Goal: Find specific page/section: Find specific page/section

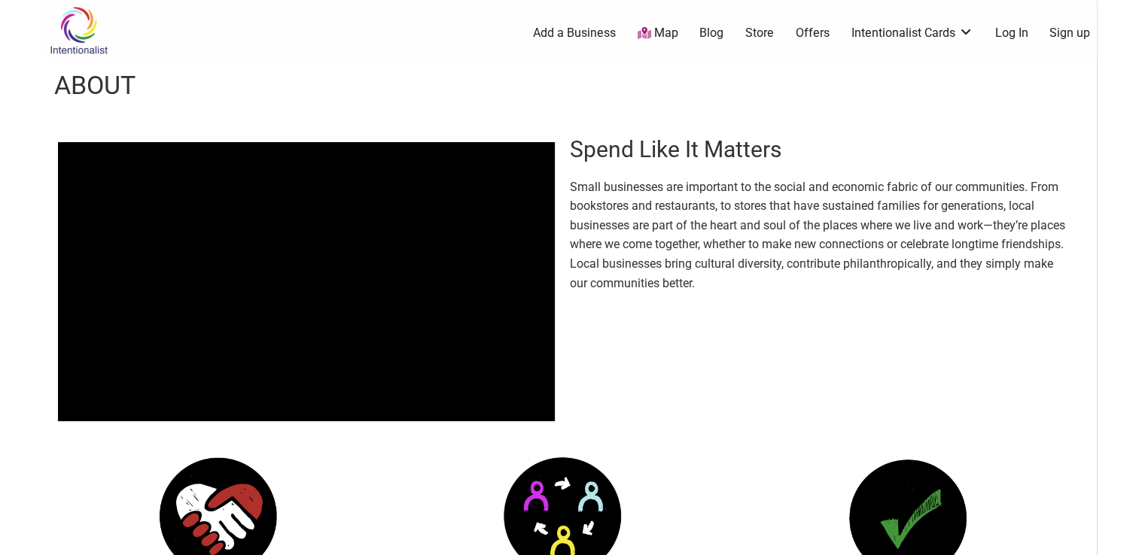
click at [667, 32] on link "Map" at bounding box center [657, 33] width 41 height 17
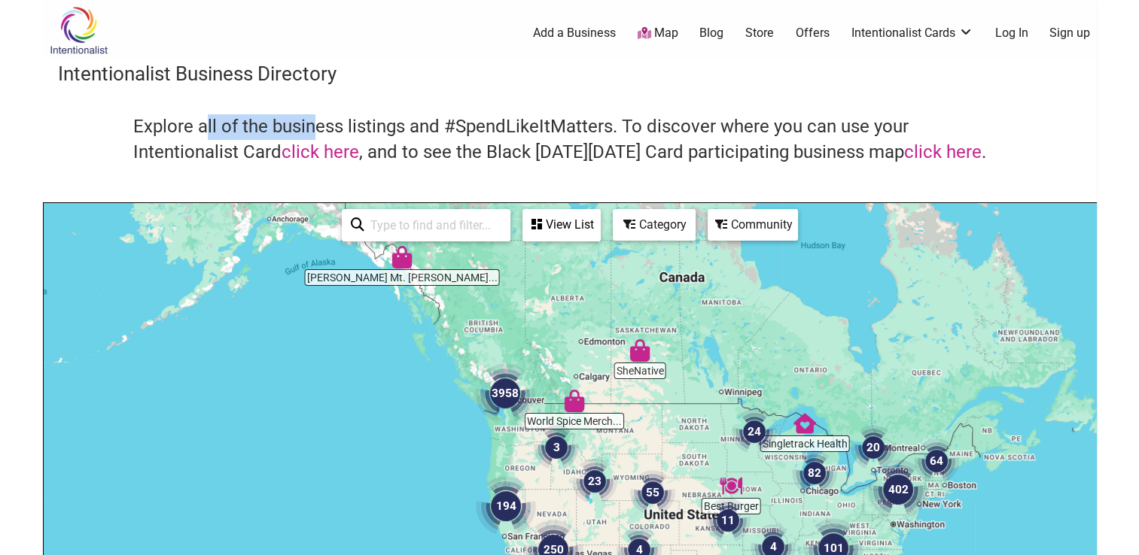
drag, startPoint x: 202, startPoint y: 121, endPoint x: 322, endPoint y: 129, distance: 119.9
click at [316, 126] on h4 "Explore all of the business listings and #SpendLikeItMatters. To discover where…" at bounding box center [569, 139] width 873 height 50
drag, startPoint x: 322, startPoint y: 129, endPoint x: 250, endPoint y: 133, distance: 72.3
click at [250, 133] on h4 "Explore all of the business listings and #SpendLikeItMatters. To discover where…" at bounding box center [569, 139] width 873 height 50
click at [209, 125] on h4 "Explore all of the business listings and #SpendLikeItMatters. To discover where…" at bounding box center [569, 139] width 873 height 50
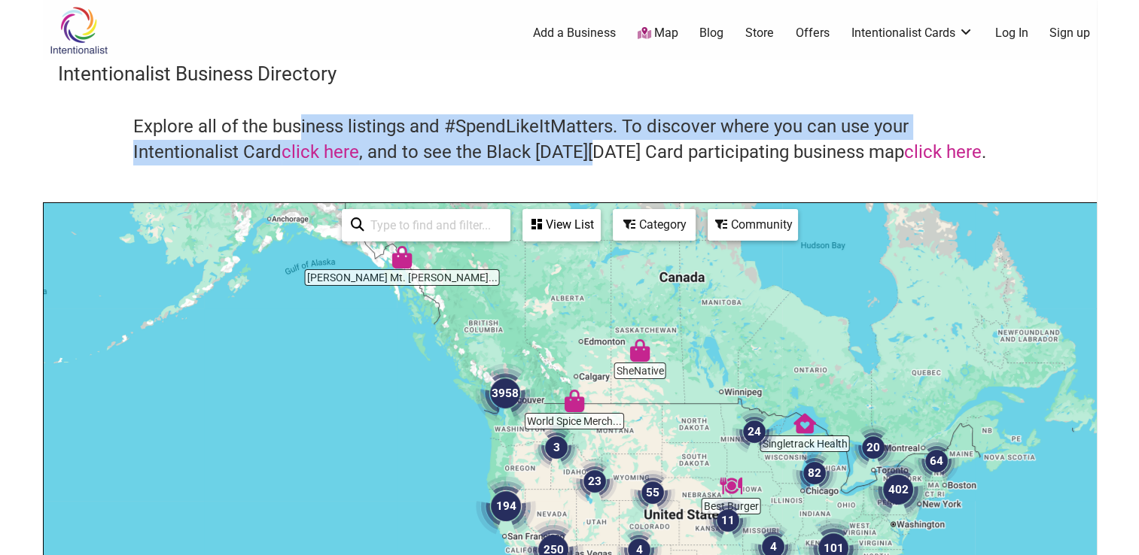
drag, startPoint x: 299, startPoint y: 122, endPoint x: 598, endPoint y: 144, distance: 300.4
click at [592, 144] on h4 "Explore all of the business listings and #SpendLikeItMatters. To discover where…" at bounding box center [569, 139] width 873 height 50
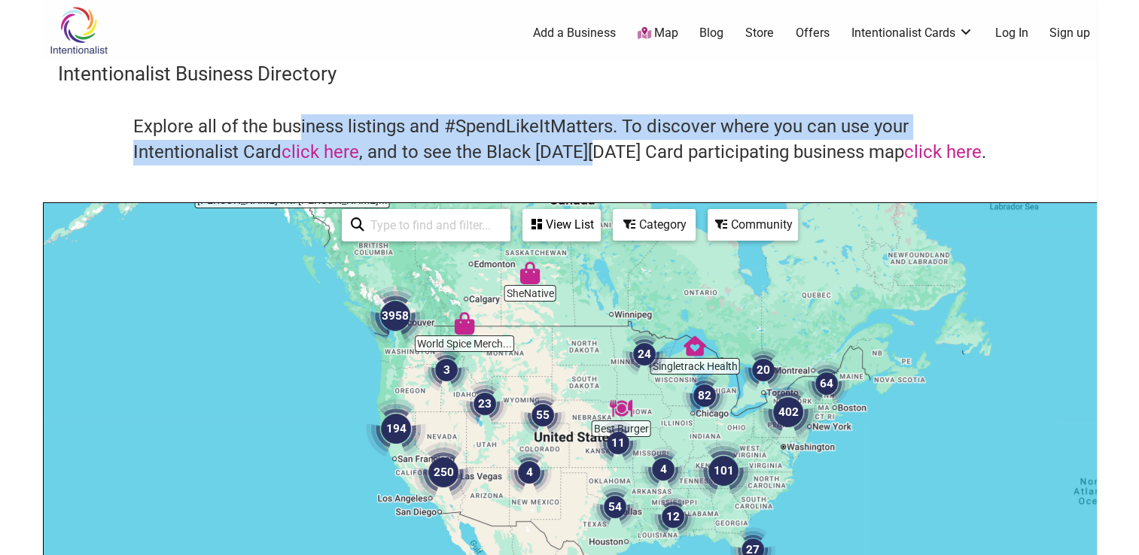
drag, startPoint x: 676, startPoint y: 405, endPoint x: 565, endPoint y: 326, distance: 135.9
click at [565, 326] on div "To navigate, press the arrow keys." at bounding box center [570, 495] width 1052 height 585
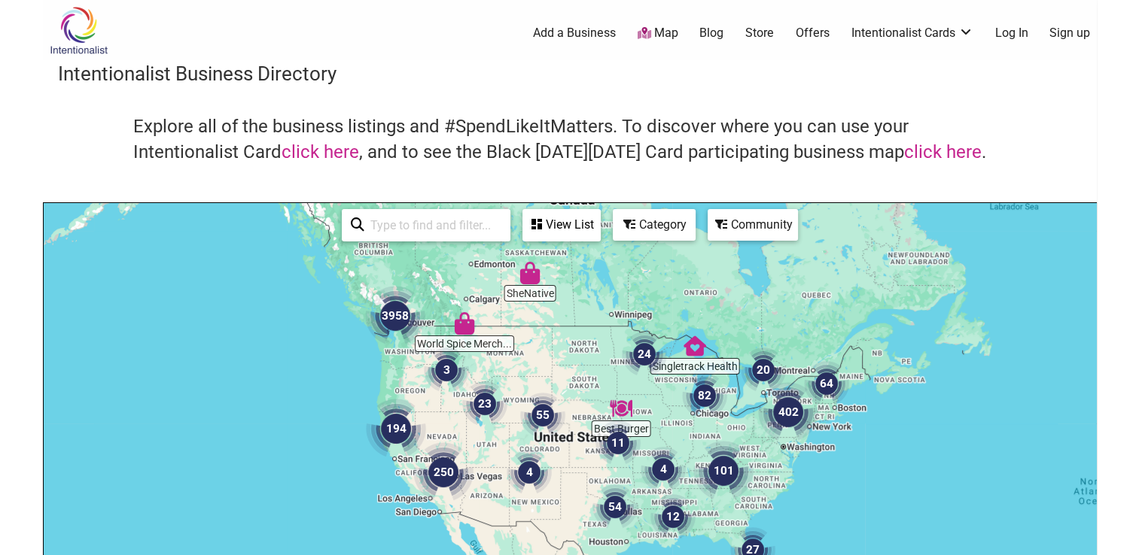
click at [431, 227] on input "search" at bounding box center [432, 225] width 137 height 29
paste input "[STREET_ADDRESS]"
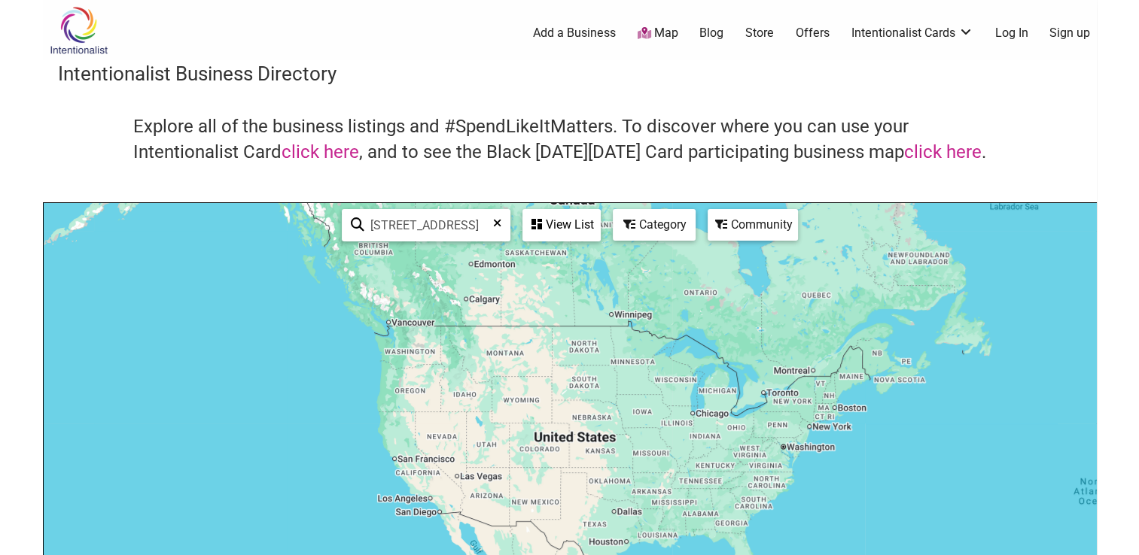
type input "[STREET_ADDRESS]"
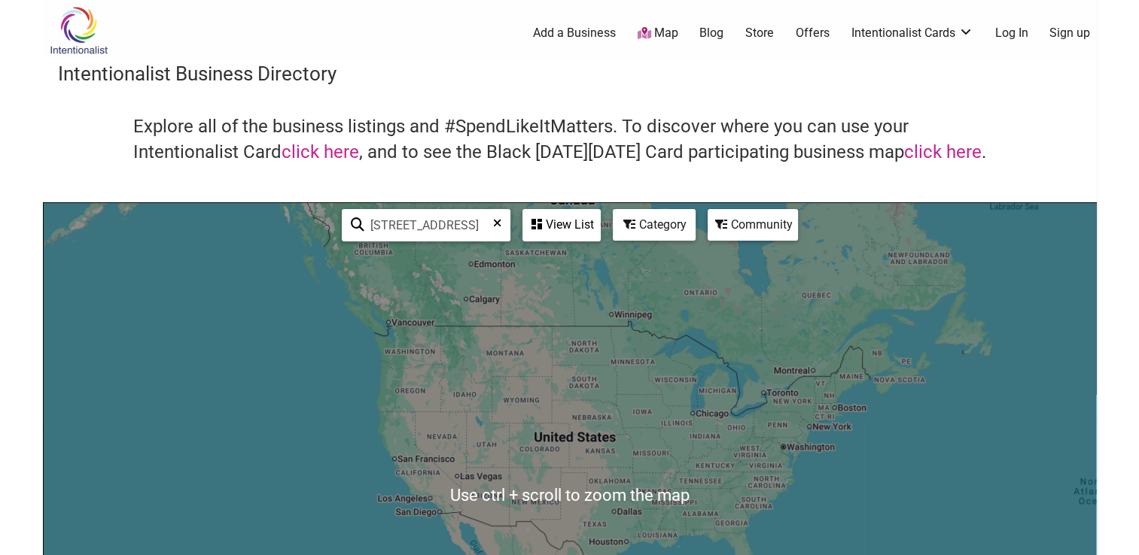
scroll to position [75, 0]
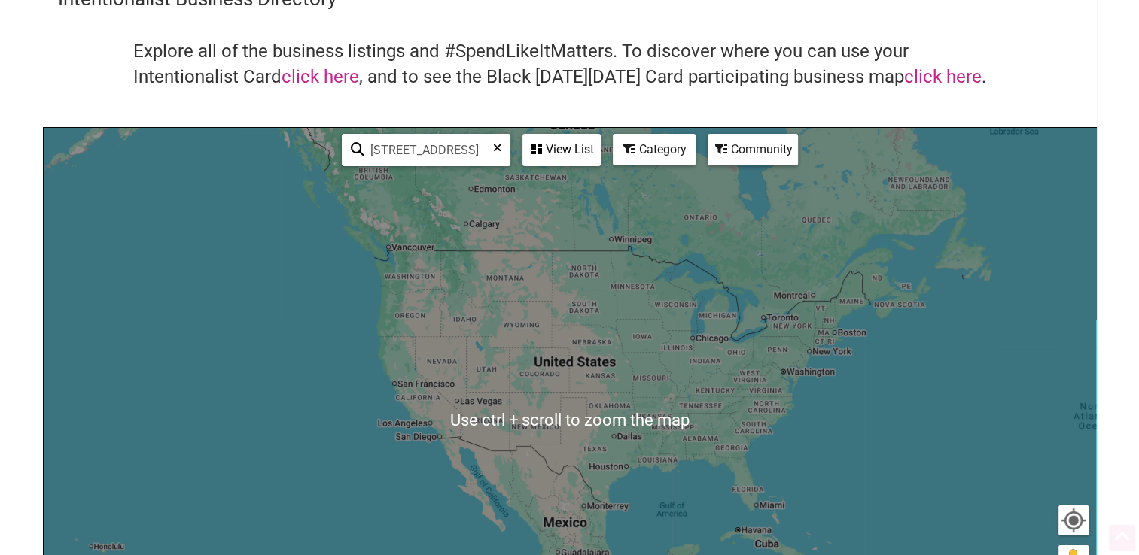
click at [571, 389] on div "To navigate, press the arrow keys." at bounding box center [570, 420] width 1052 height 585
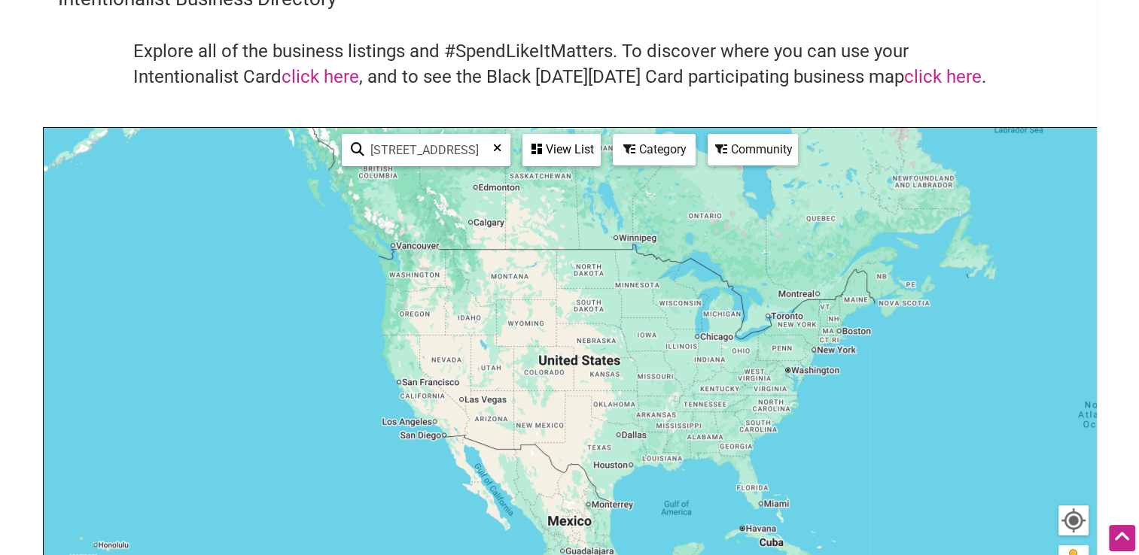
click at [496, 144] on icon at bounding box center [497, 153] width 8 height 23
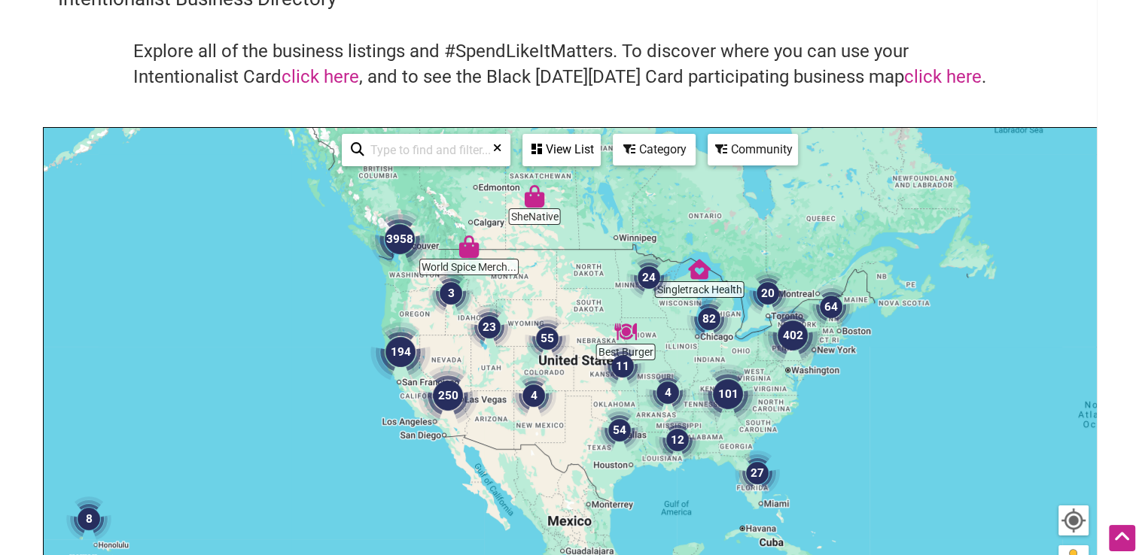
click at [599, 137] on div "Category" at bounding box center [561, 149] width 75 height 29
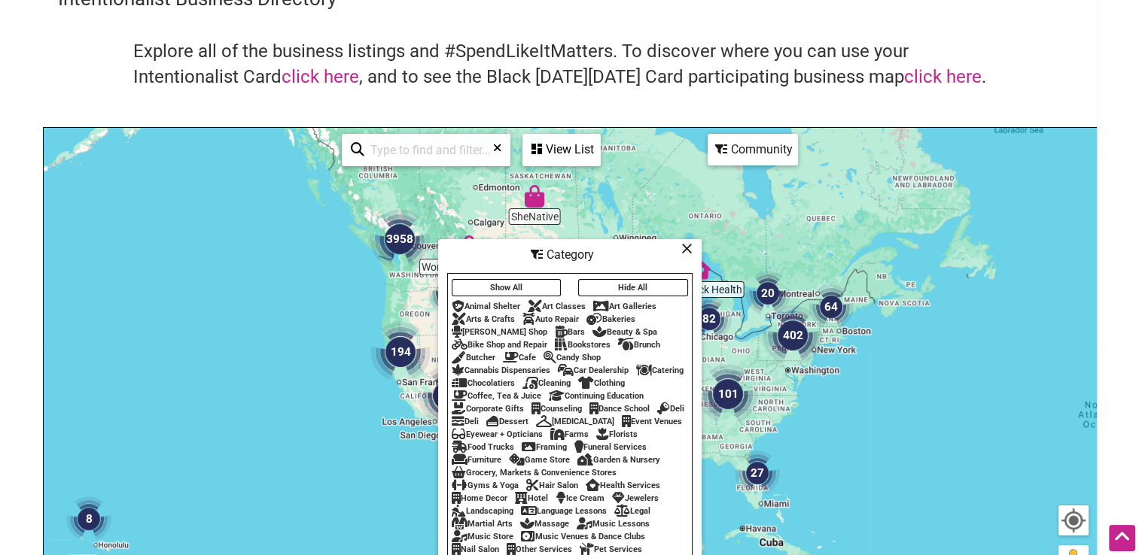
click at [191, 312] on div "To navigate, press the arrow keys." at bounding box center [570, 420] width 1052 height 585
click at [518, 353] on div "Cafe" at bounding box center [519, 358] width 33 height 10
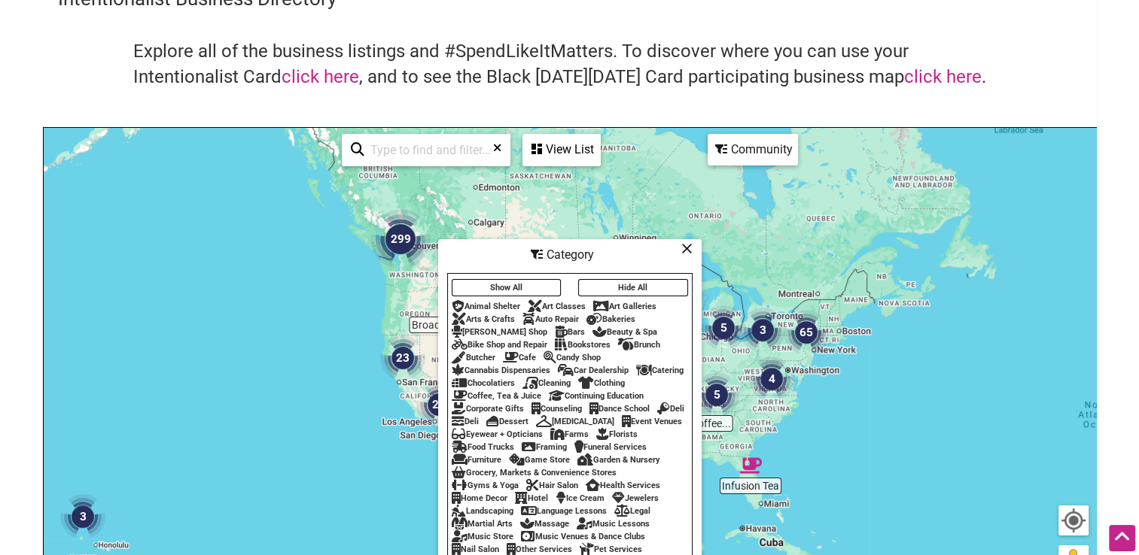
click at [513, 357] on icon at bounding box center [511, 357] width 16 height 1
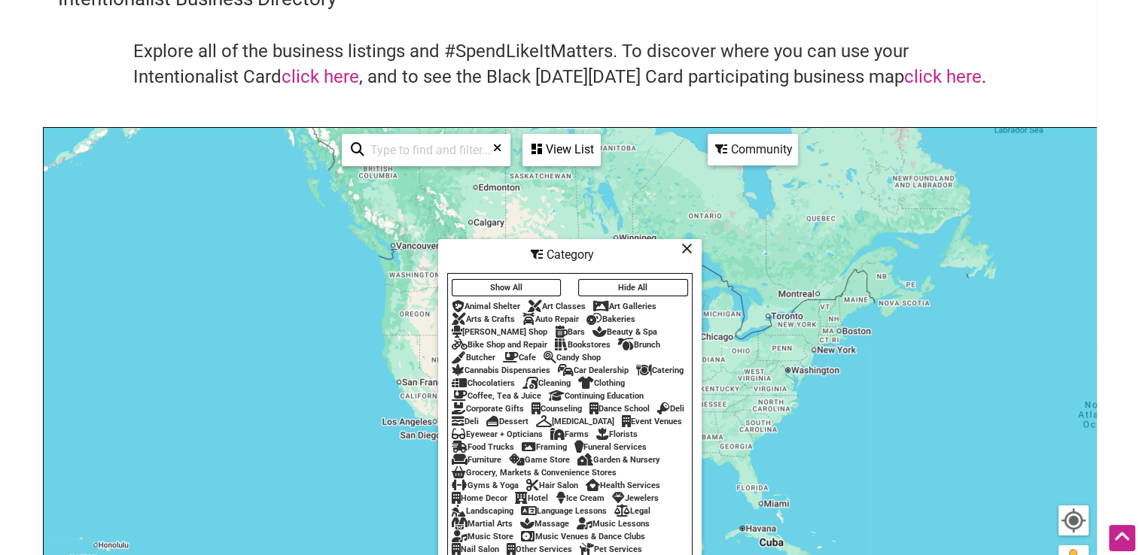
click at [513, 357] on icon at bounding box center [511, 357] width 16 height 1
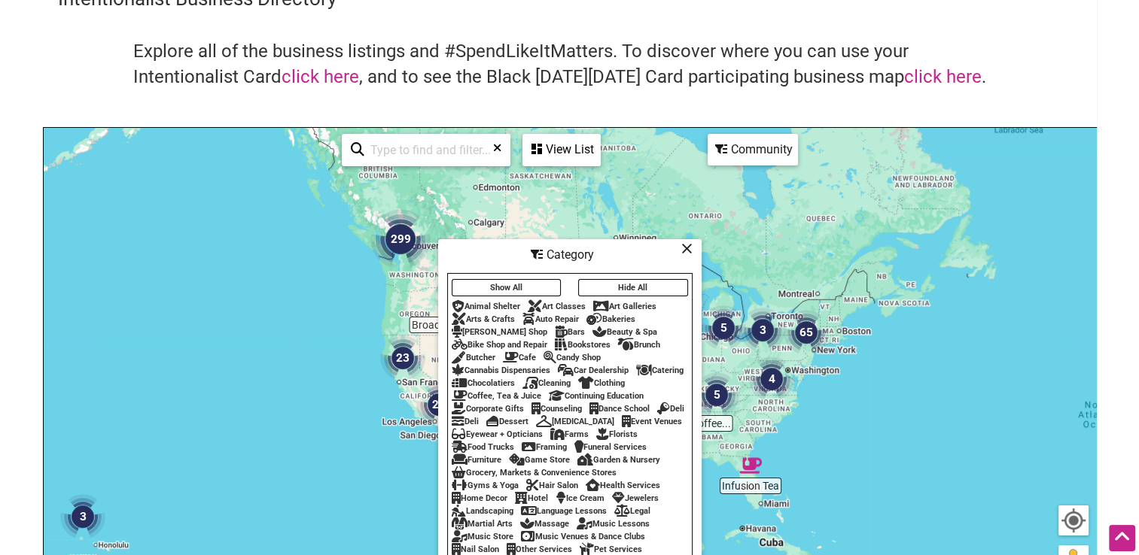
click at [366, 426] on div "To navigate, press the arrow keys." at bounding box center [570, 420] width 1052 height 585
drag, startPoint x: 306, startPoint y: 431, endPoint x: 405, endPoint y: 408, distance: 101.3
click at [306, 430] on div "To navigate, press the arrow keys." at bounding box center [570, 420] width 1052 height 585
click at [690, 249] on icon at bounding box center [686, 248] width 11 height 1
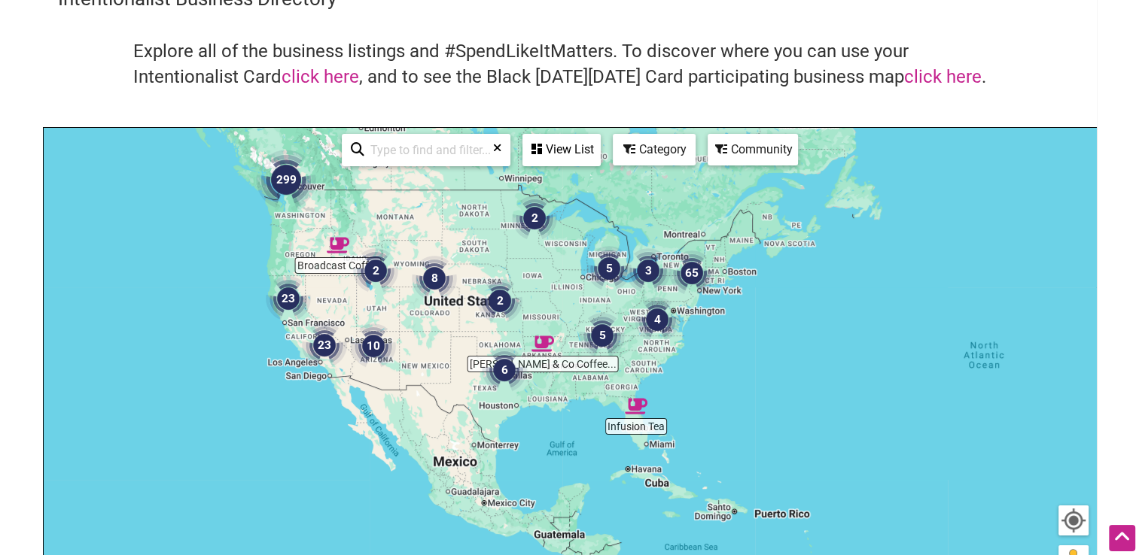
drag, startPoint x: 790, startPoint y: 244, endPoint x: 661, endPoint y: 275, distance: 132.3
click at [674, 184] on div "To navigate, press the arrow keys." at bounding box center [570, 420] width 1052 height 585
click at [744, 364] on div "To navigate, press the arrow keys." at bounding box center [570, 420] width 1052 height 585
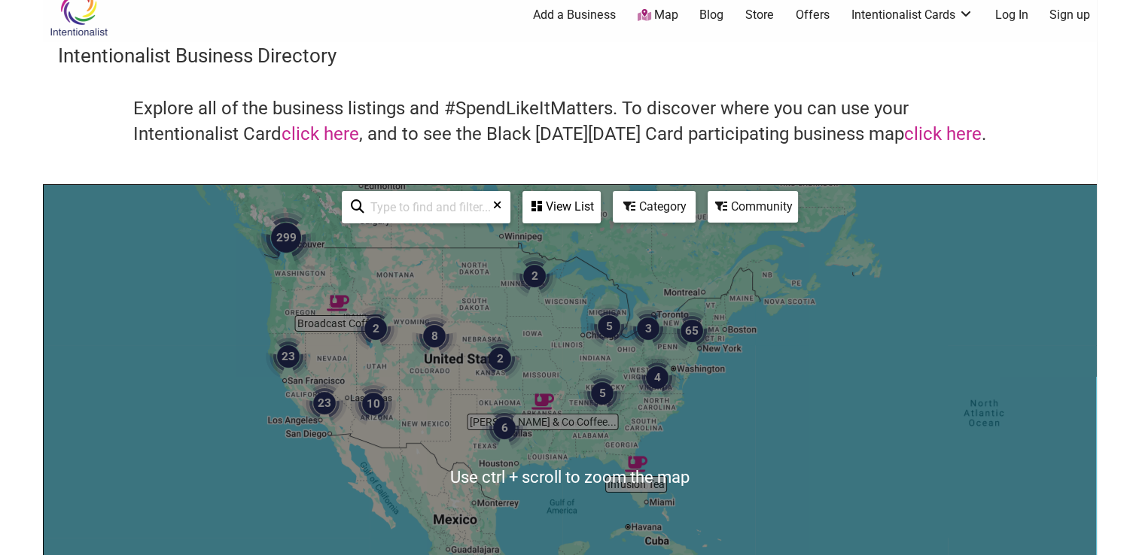
scroll to position [0, 0]
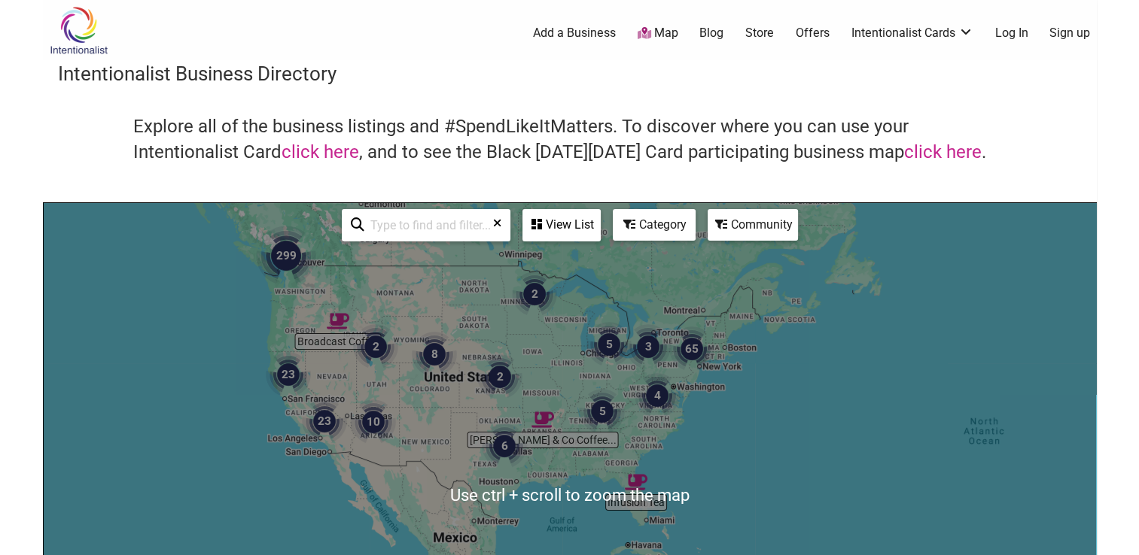
click at [749, 415] on div "To navigate, press the arrow keys." at bounding box center [570, 495] width 1052 height 585
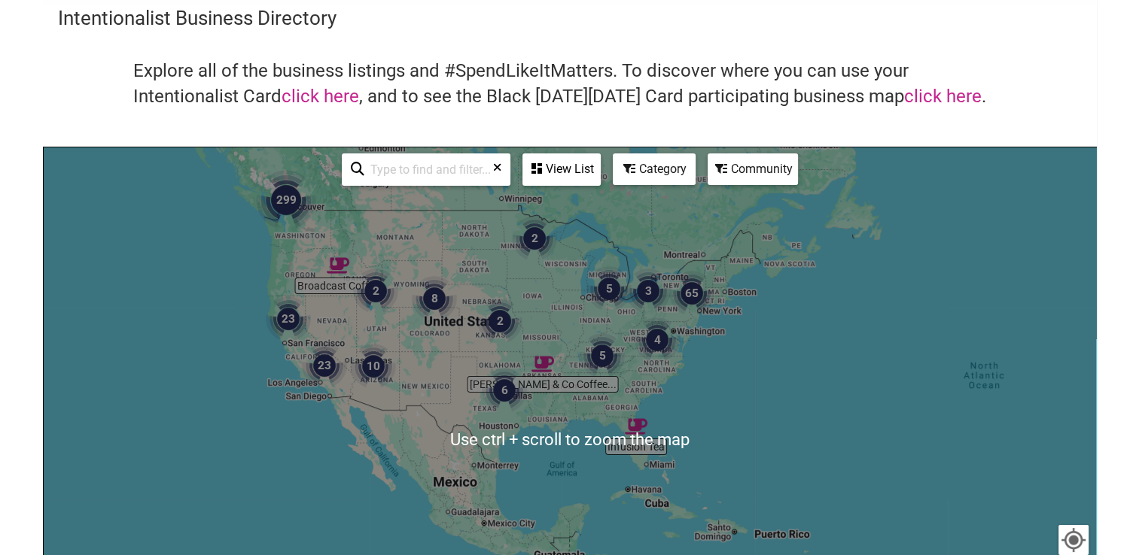
scroll to position [75, 0]
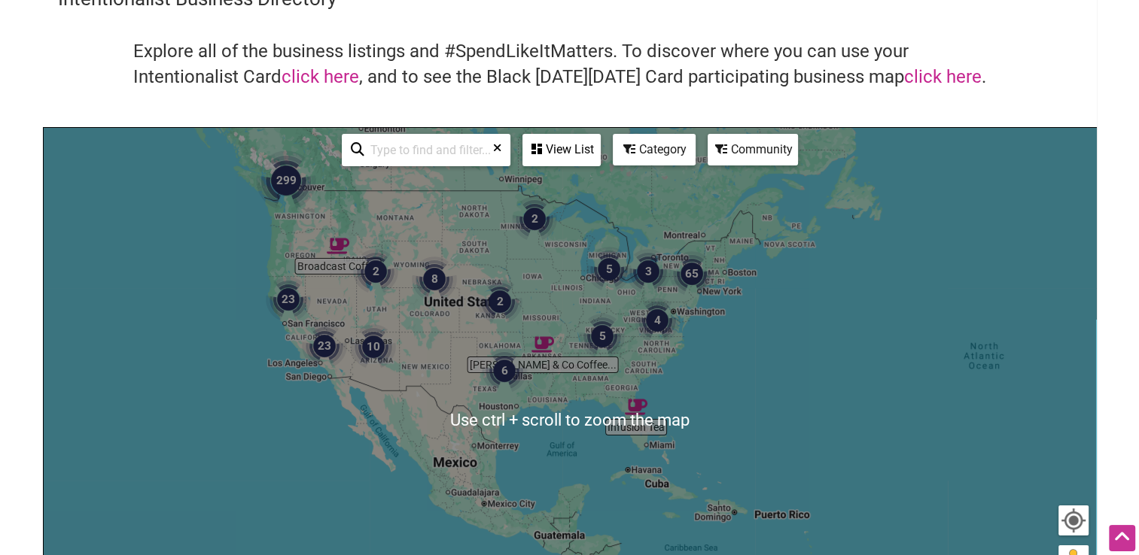
click at [250, 398] on div "To navigate, press the arrow keys." at bounding box center [570, 420] width 1052 height 585
click at [566, 441] on div "To navigate, press the arrow keys." at bounding box center [570, 420] width 1052 height 585
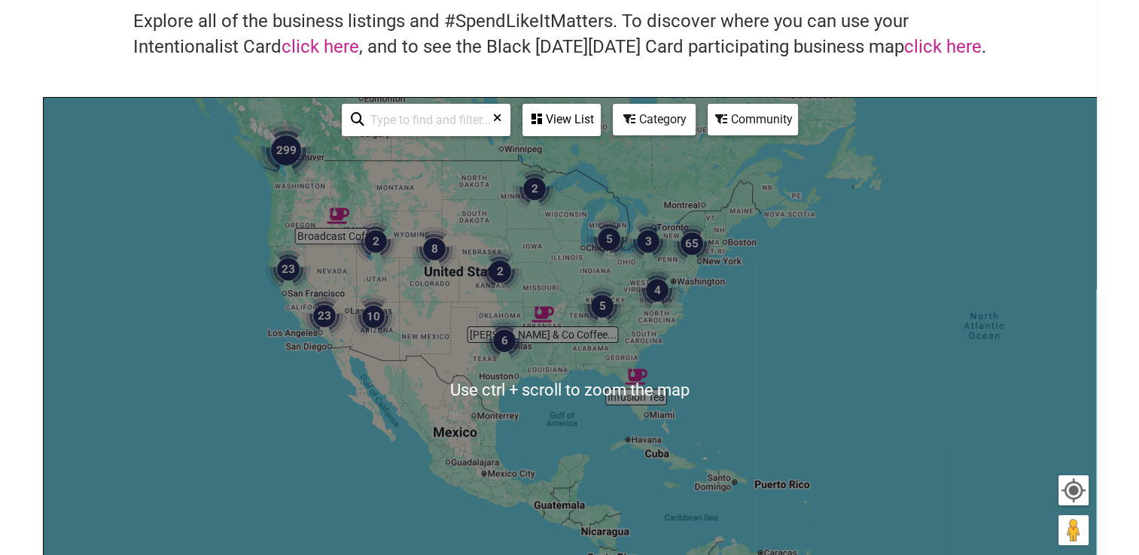
scroll to position [151, 0]
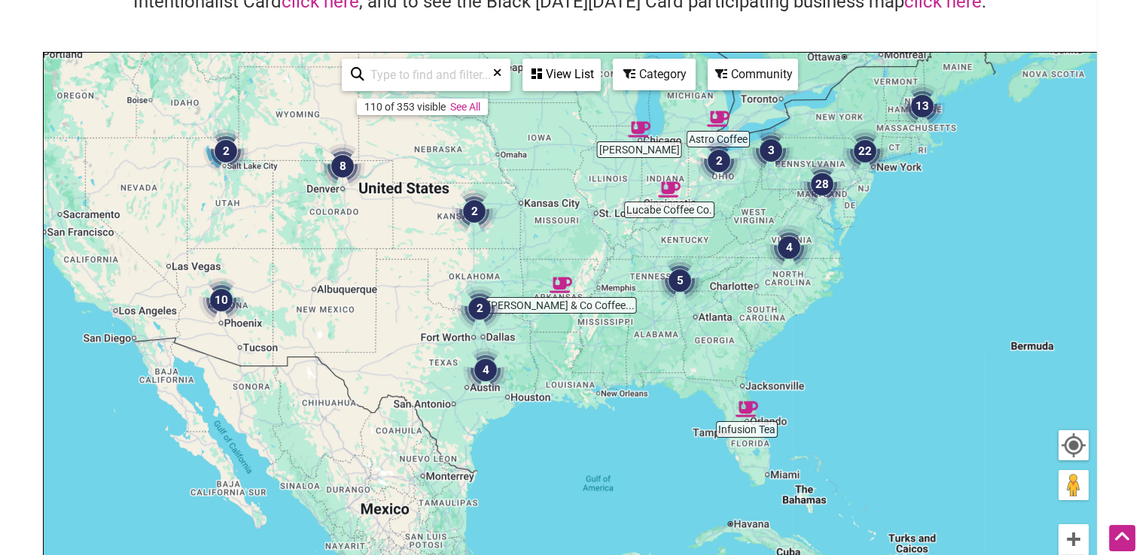
drag, startPoint x: 552, startPoint y: 312, endPoint x: 644, endPoint y: 354, distance: 100.7
click at [644, 354] on div "To navigate, press the arrow keys." at bounding box center [570, 345] width 1052 height 585
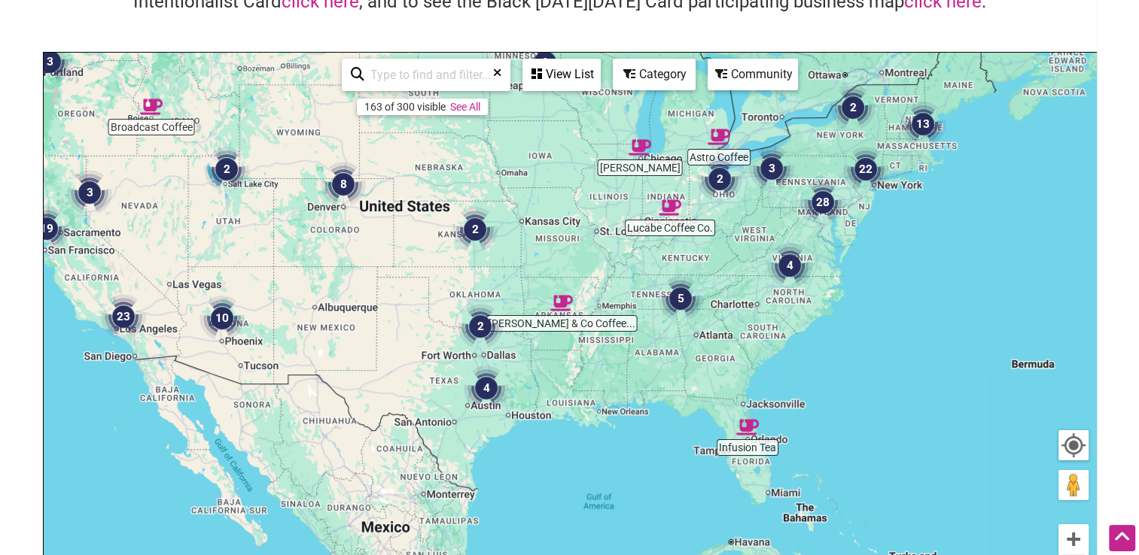
drag, startPoint x: 644, startPoint y: 353, endPoint x: 640, endPoint y: 375, distance: 22.1
click at [640, 375] on div "To navigate, press the arrow keys." at bounding box center [570, 345] width 1052 height 585
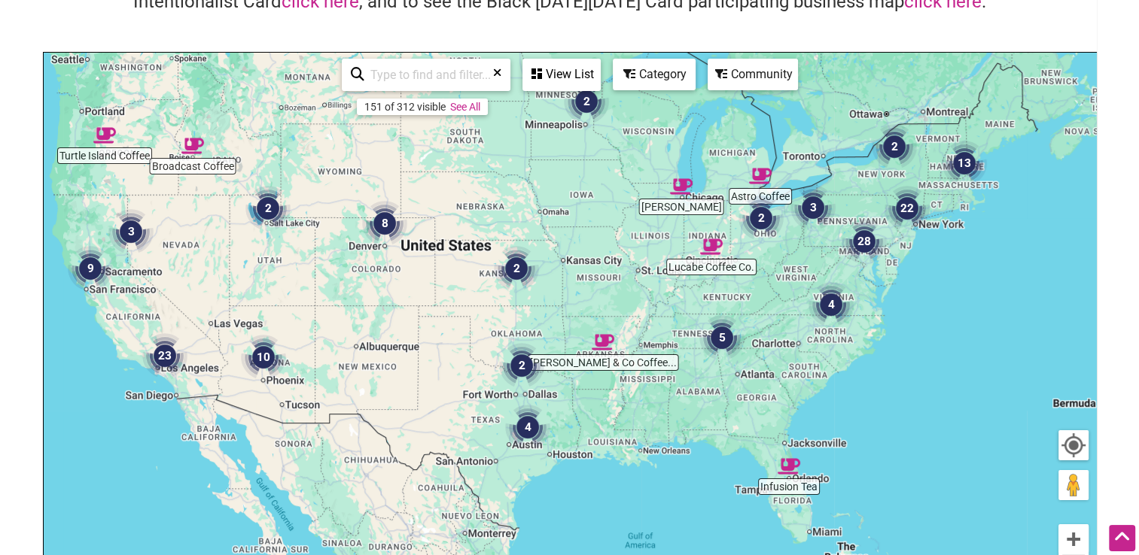
drag, startPoint x: 636, startPoint y: 357, endPoint x: 680, endPoint y: 396, distance: 58.1
click at [680, 396] on div "To navigate, press the arrow keys." at bounding box center [570, 345] width 1052 height 585
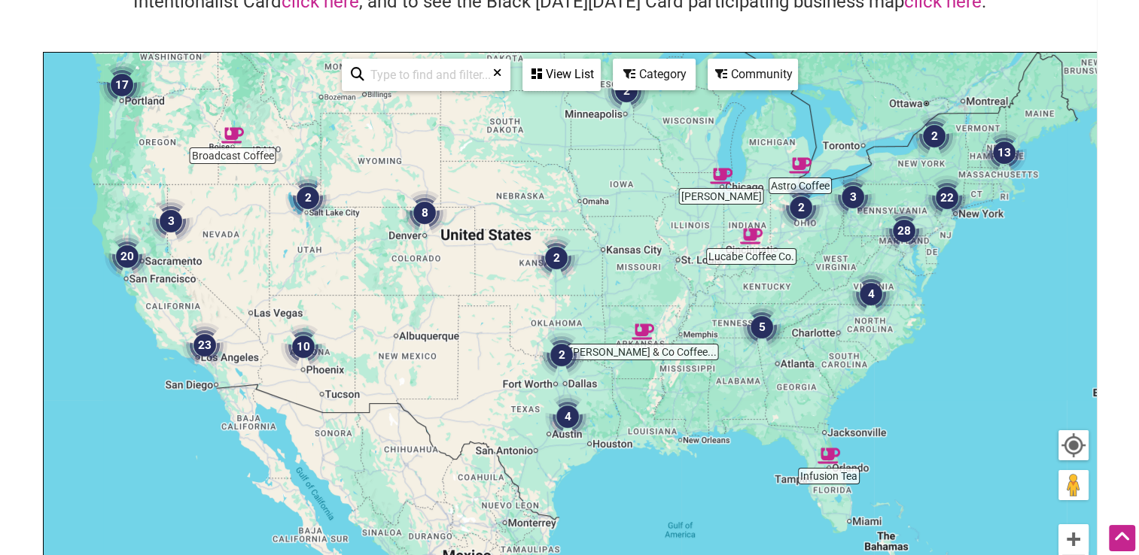
drag, startPoint x: 421, startPoint y: 306, endPoint x: 449, endPoint y: 299, distance: 28.7
click at [449, 299] on div "To navigate, press the arrow keys." at bounding box center [570, 345] width 1052 height 585
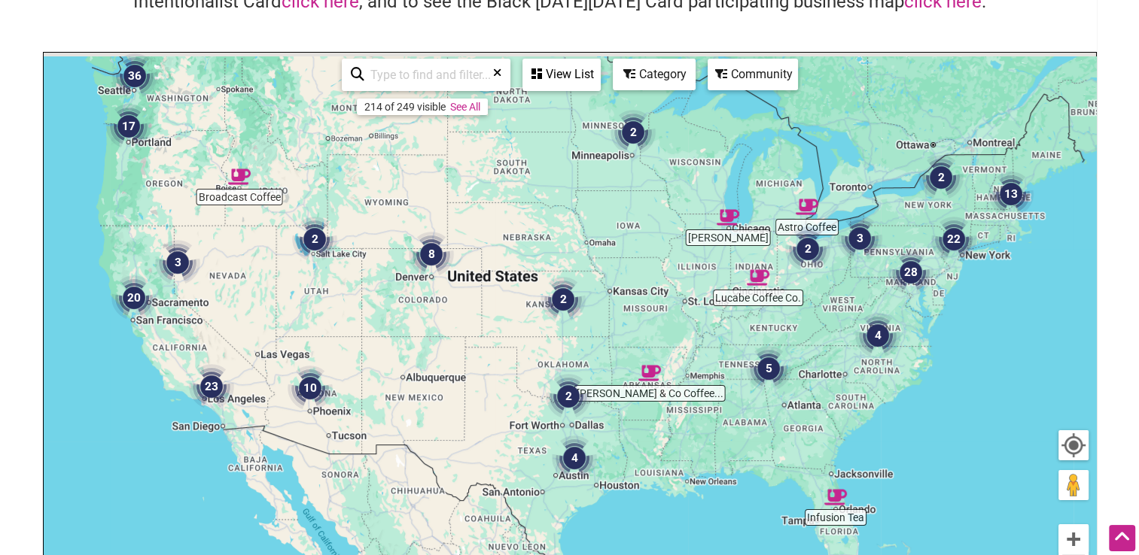
drag, startPoint x: 449, startPoint y: 299, endPoint x: 458, endPoint y: 352, distance: 54.2
click at [458, 352] on div "To navigate, press the arrow keys." at bounding box center [570, 345] width 1052 height 585
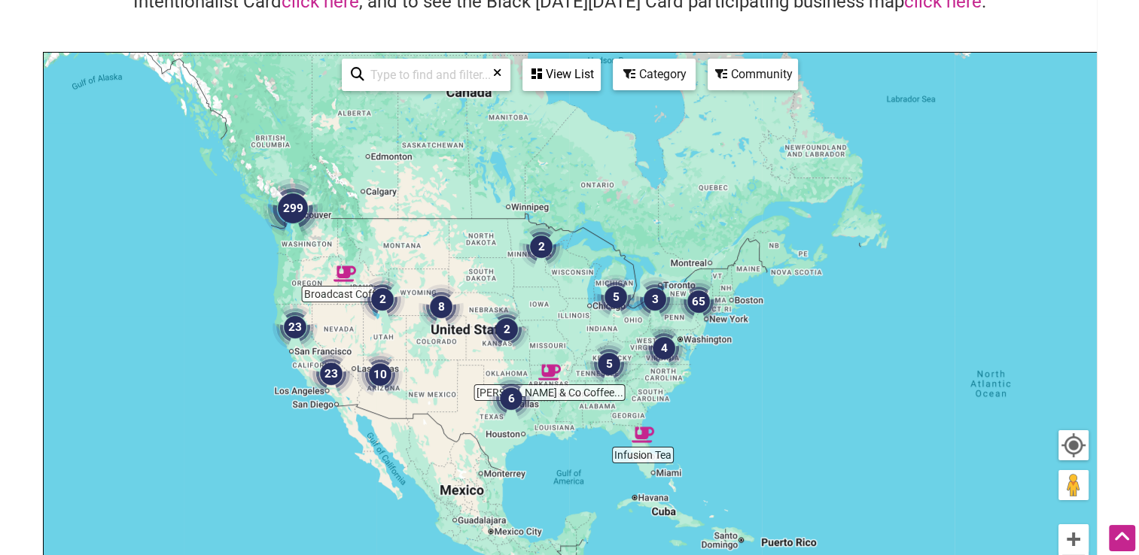
drag, startPoint x: 716, startPoint y: 378, endPoint x: 712, endPoint y: 391, distance: 13.3
click at [712, 391] on div "To navigate, press the arrow keys." at bounding box center [570, 345] width 1052 height 585
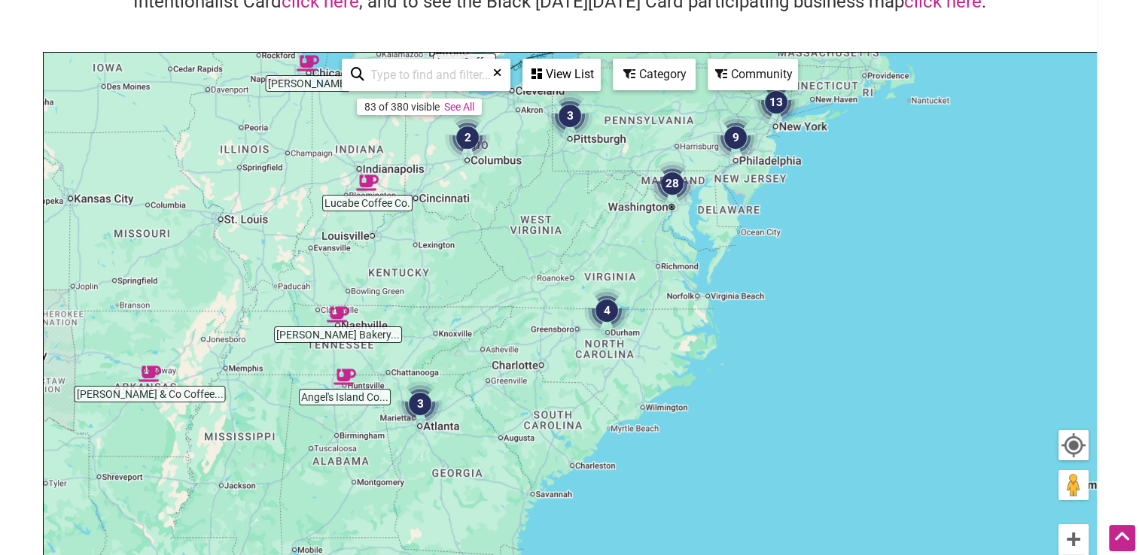
drag, startPoint x: 704, startPoint y: 388, endPoint x: 745, endPoint y: 300, distance: 97.0
click at [745, 300] on div "To navigate, press the arrow keys." at bounding box center [570, 345] width 1052 height 585
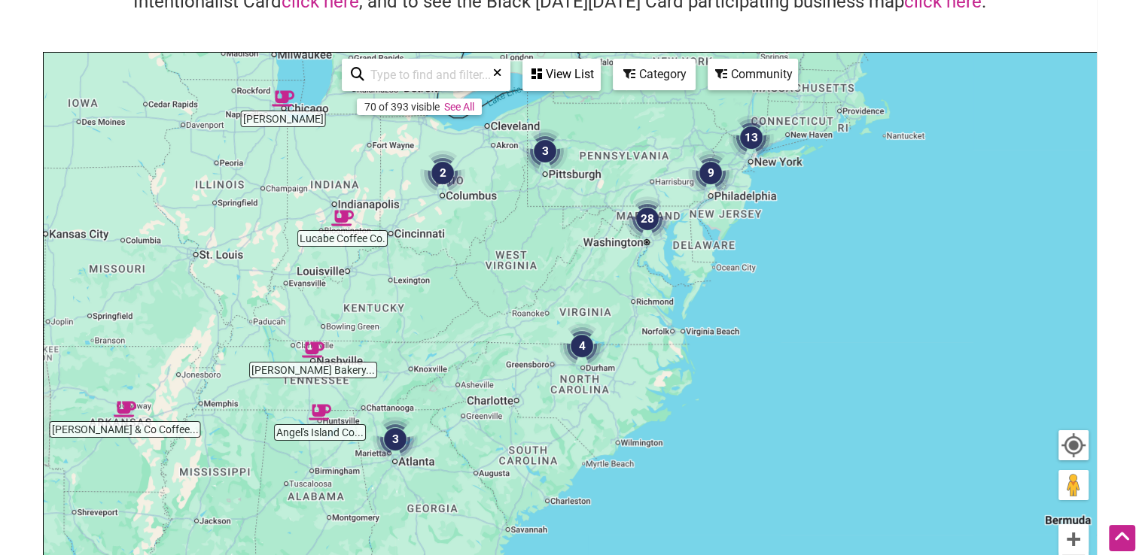
drag, startPoint x: 647, startPoint y: 435, endPoint x: 624, endPoint y: 482, distance: 52.2
click at [624, 482] on div "To navigate, press the arrow keys." at bounding box center [570, 345] width 1052 height 585
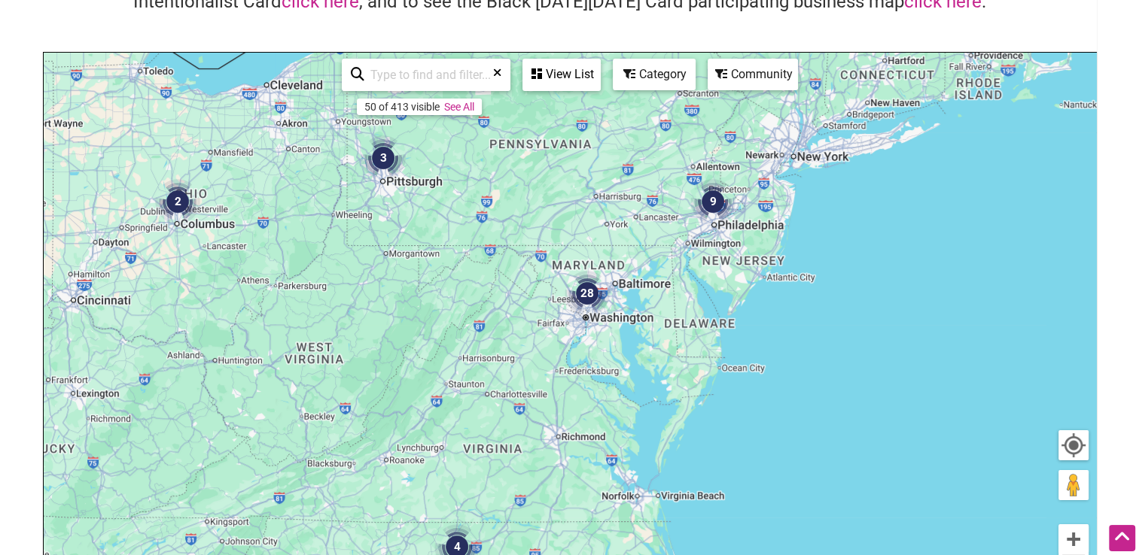
drag, startPoint x: 638, startPoint y: 257, endPoint x: 549, endPoint y: 390, distance: 159.5
click at [549, 390] on div "To navigate, press the arrow keys." at bounding box center [570, 345] width 1052 height 585
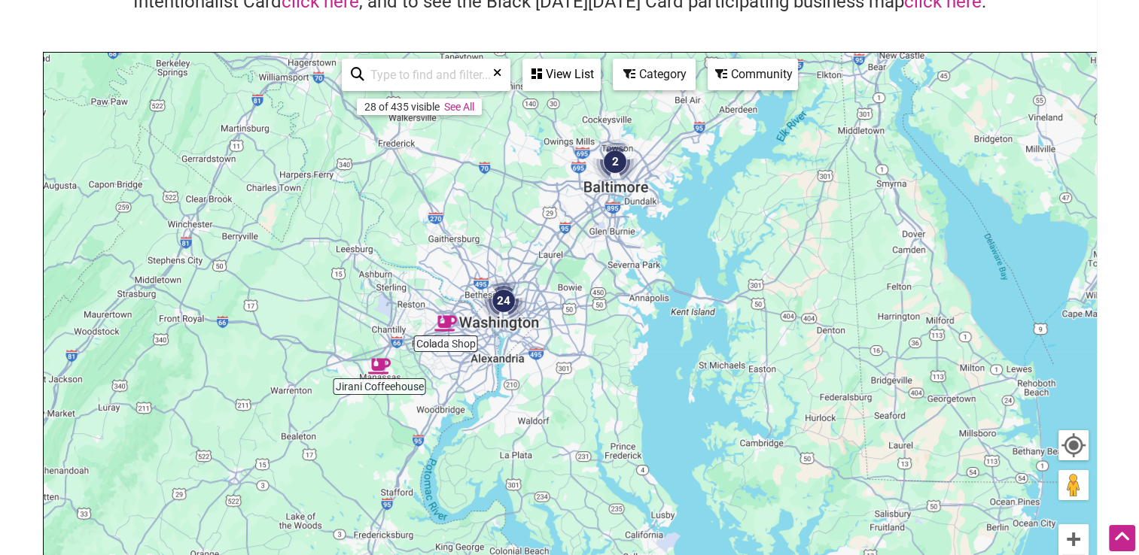
drag, startPoint x: 491, startPoint y: 328, endPoint x: 542, endPoint y: 330, distance: 51.2
click at [542, 330] on div "To navigate, press the arrow keys." at bounding box center [570, 345] width 1052 height 585
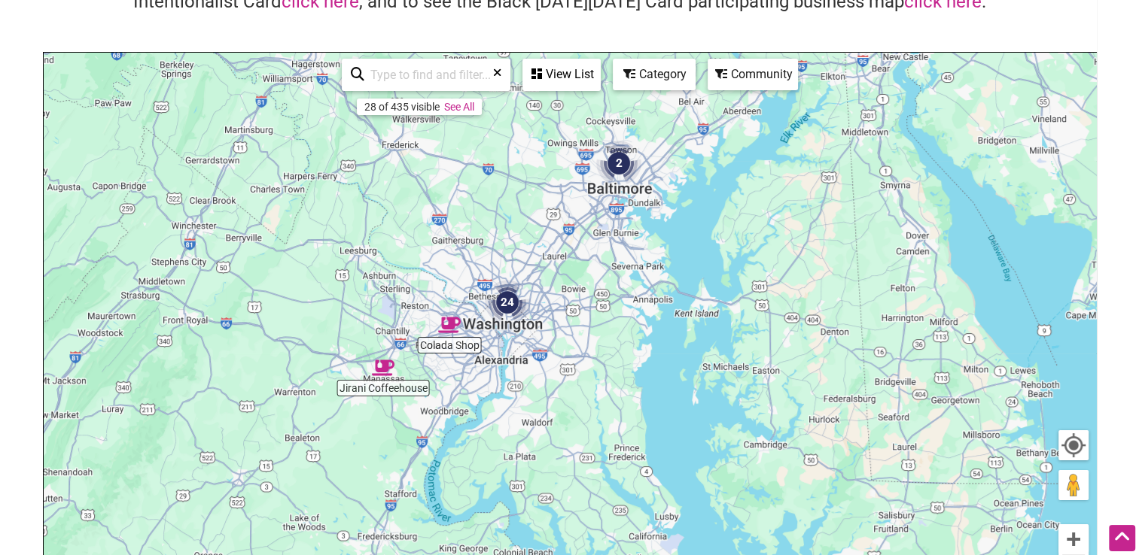
click at [503, 303] on img "24" at bounding box center [507, 302] width 45 height 45
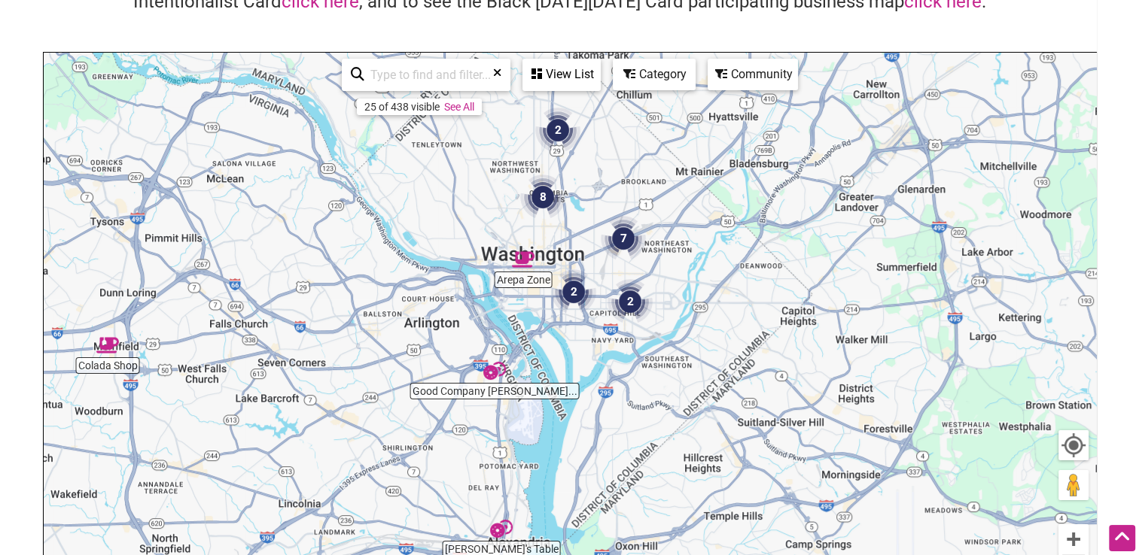
click at [620, 241] on img "7" at bounding box center [623, 238] width 45 height 45
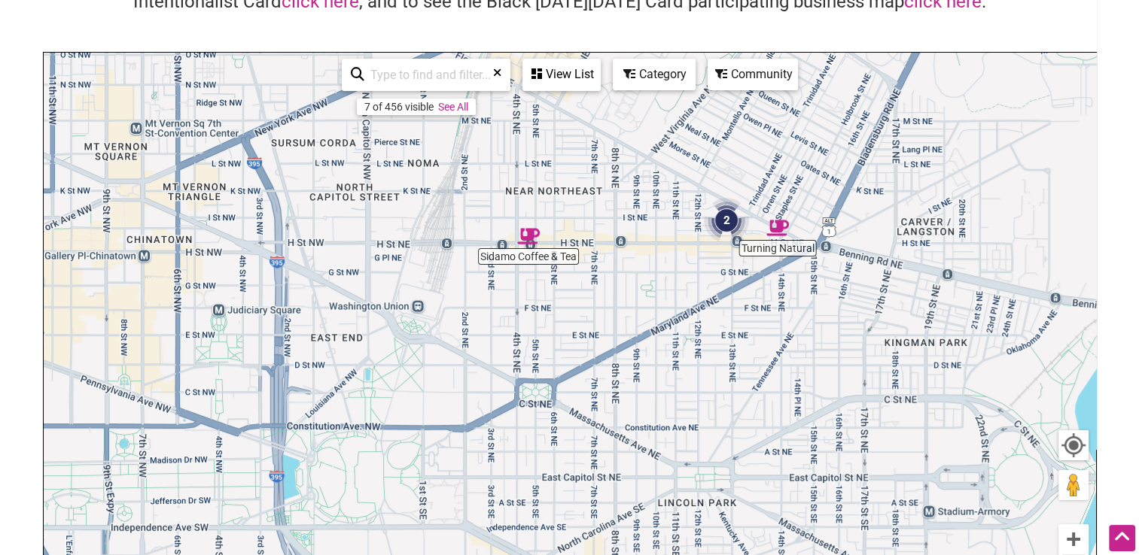
drag, startPoint x: 609, startPoint y: 383, endPoint x: 608, endPoint y: 118, distance: 264.9
click at [608, 118] on div "To navigate, press the arrow keys." at bounding box center [570, 345] width 1052 height 585
click at [527, 236] on img "Sidamo Coffee & Tea" at bounding box center [528, 235] width 23 height 23
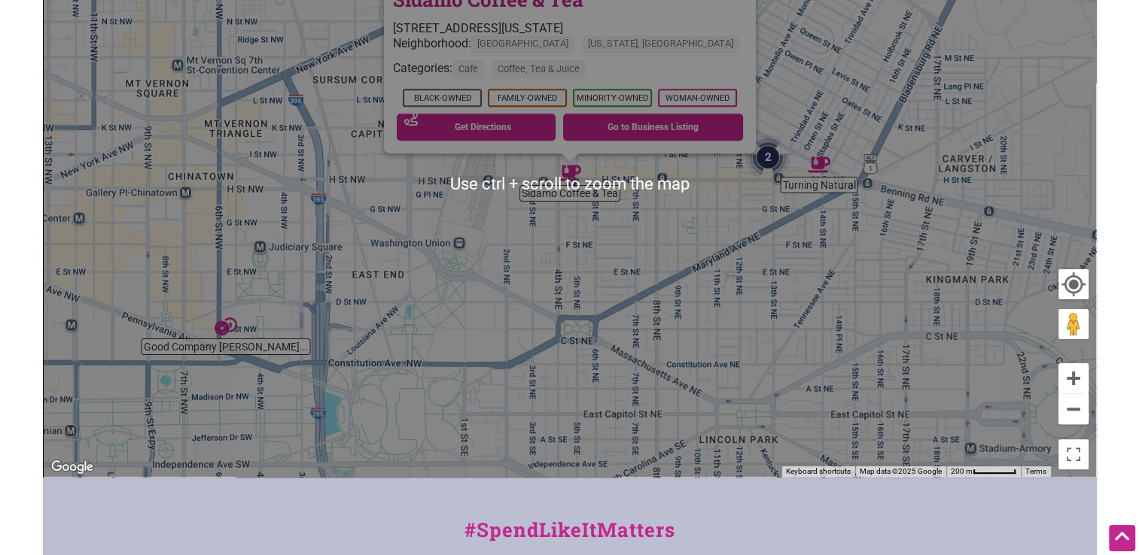
scroll to position [376, 0]
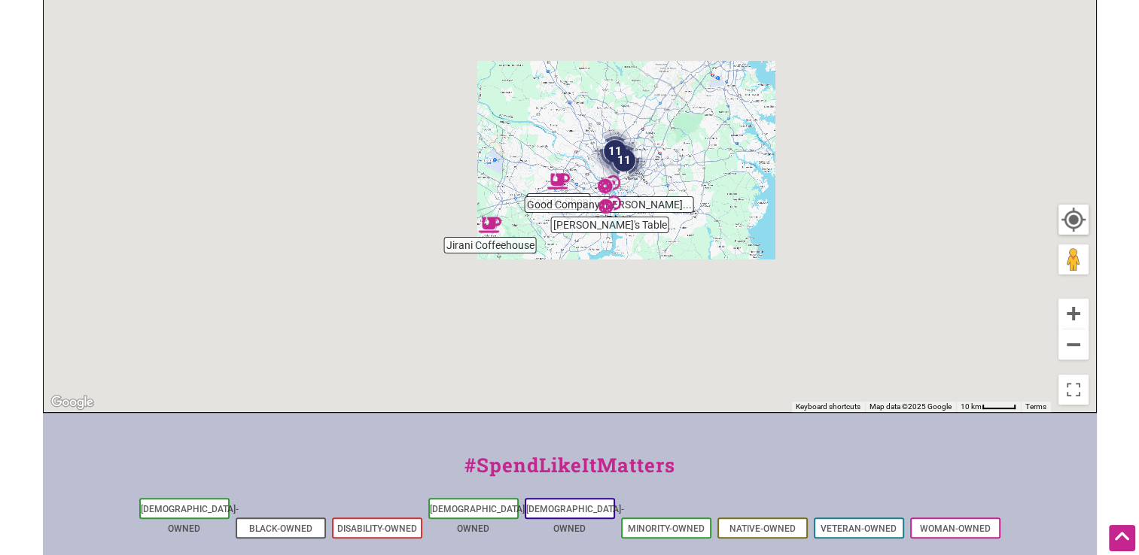
drag, startPoint x: 650, startPoint y: 135, endPoint x: 604, endPoint y: 246, distance: 120.8
click at [604, 246] on div "To navigate, press the arrow keys." at bounding box center [570, 119] width 1052 height 585
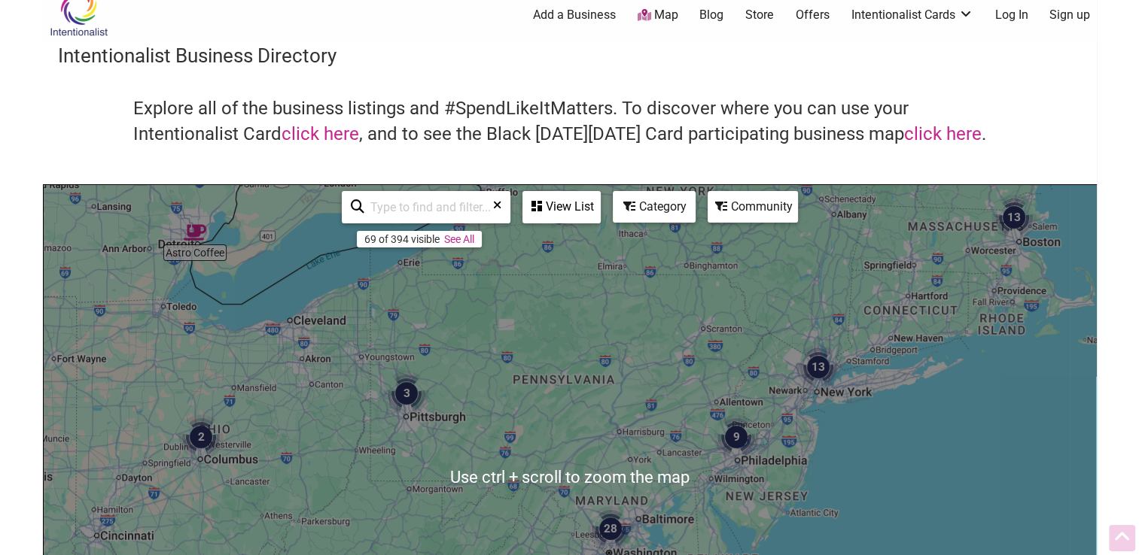
scroll to position [0, 0]
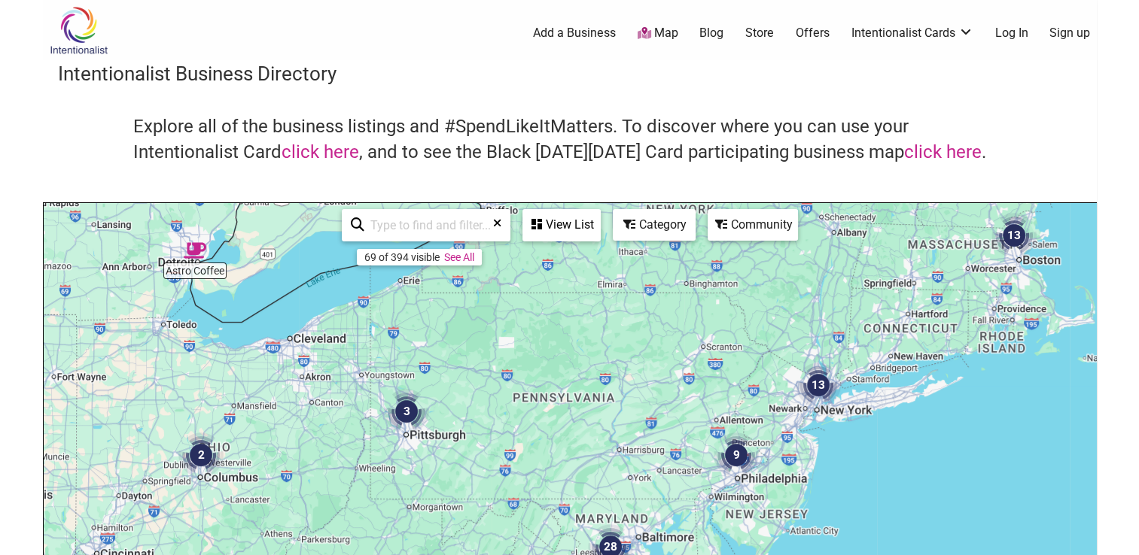
click at [557, 225] on div "View List" at bounding box center [561, 225] width 75 height 29
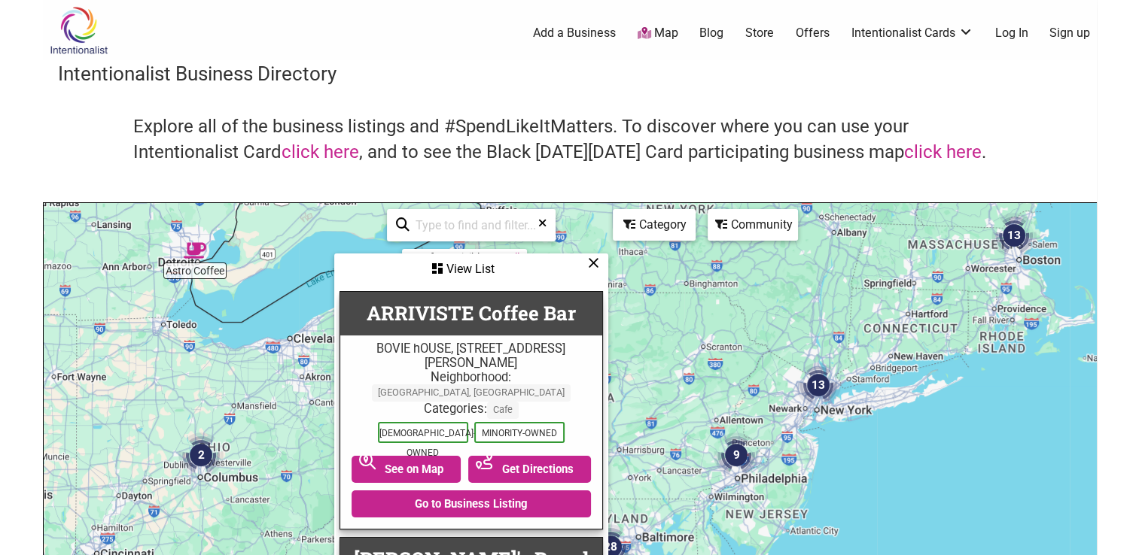
click at [593, 263] on icon at bounding box center [593, 263] width 11 height 1
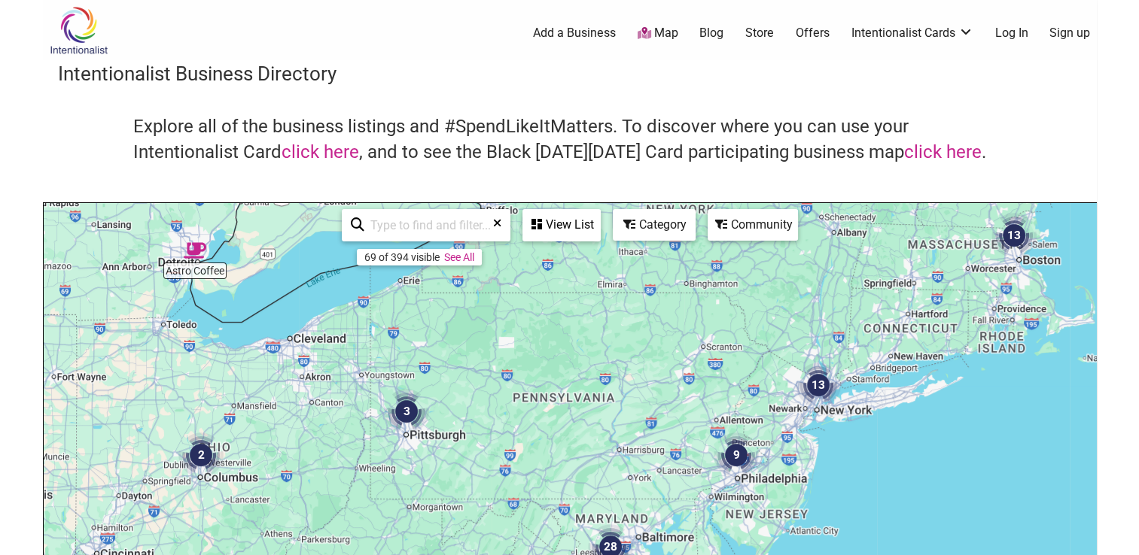
click at [599, 230] on div "Category" at bounding box center [561, 225] width 75 height 29
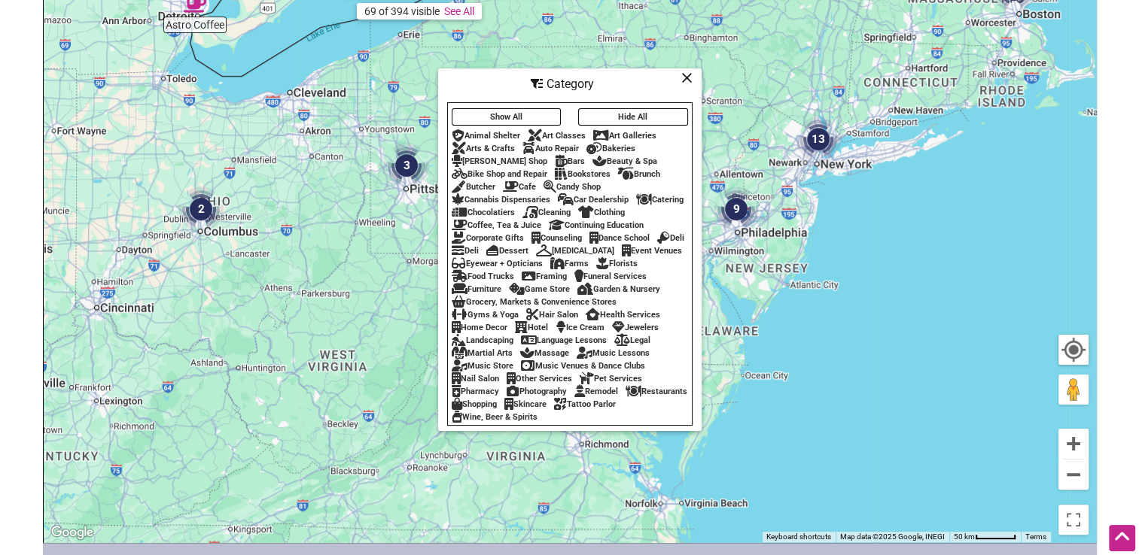
scroll to position [301, 0]
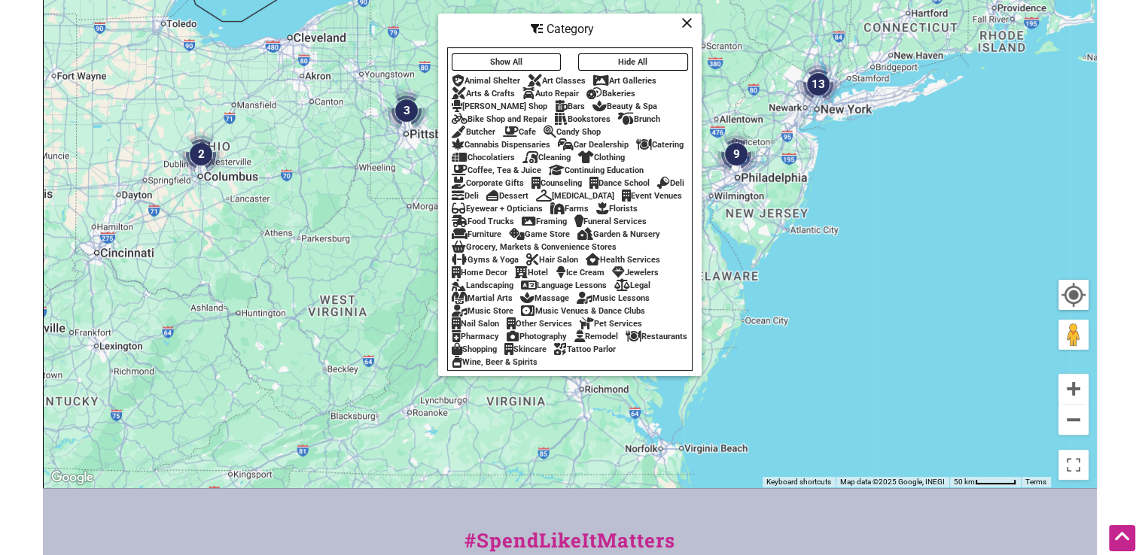
click at [532, 260] on icon at bounding box center [532, 260] width 13 height 1
click at [686, 23] on icon at bounding box center [686, 23] width 11 height 1
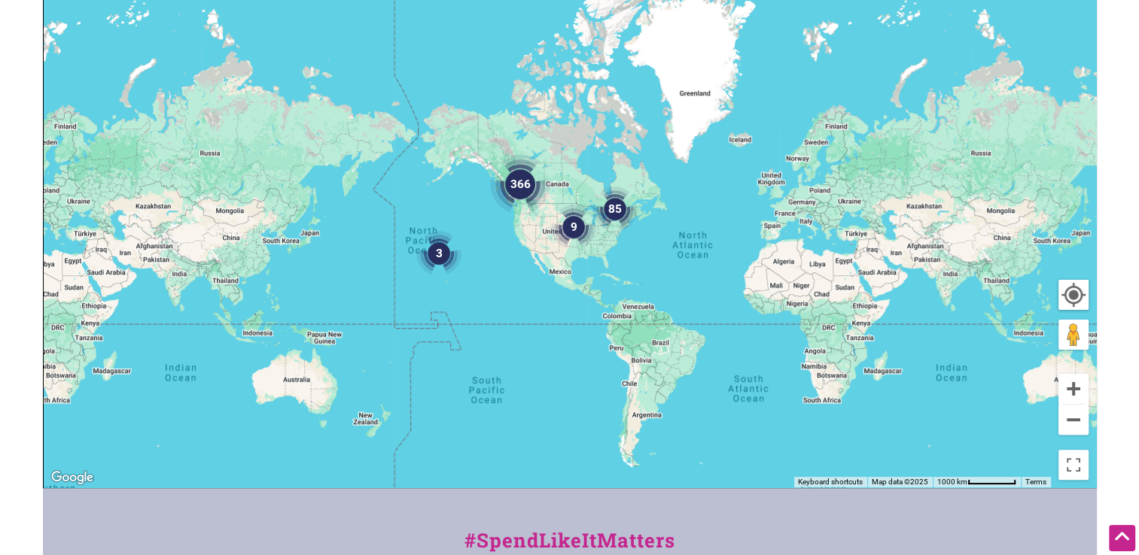
drag, startPoint x: 681, startPoint y: 220, endPoint x: 622, endPoint y: 242, distance: 63.6
click at [622, 242] on div "To navigate, press the arrow keys." at bounding box center [570, 194] width 1052 height 585
drag, startPoint x: 724, startPoint y: 216, endPoint x: 266, endPoint y: 197, distance: 457.9
click at [266, 197] on div "To navigate, press the arrow keys." at bounding box center [570, 194] width 1052 height 585
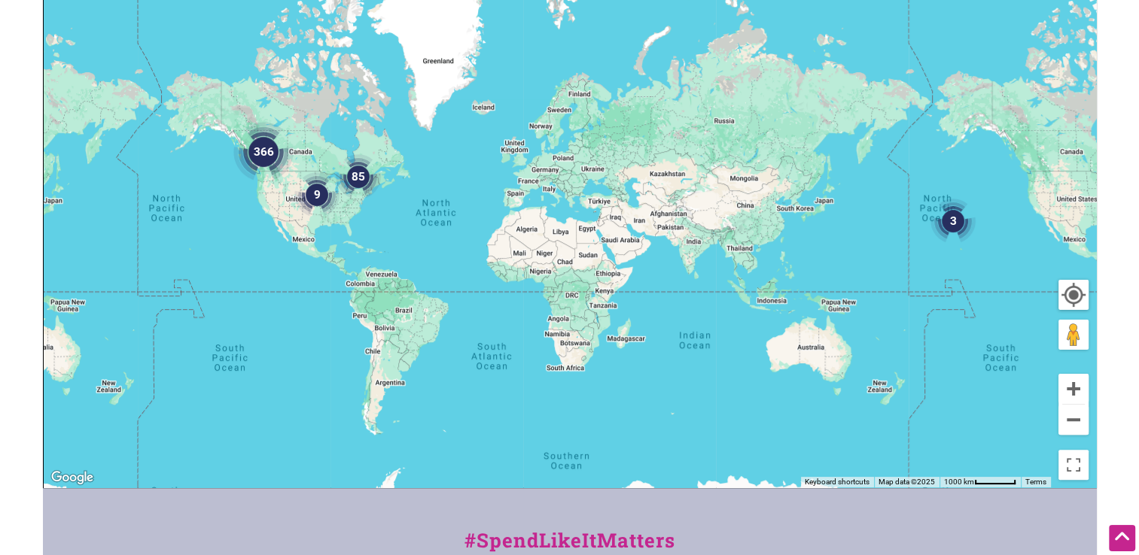
drag, startPoint x: 587, startPoint y: 207, endPoint x: 298, endPoint y: 230, distance: 289.9
click at [173, 200] on div "To navigate, press the arrow keys." at bounding box center [570, 194] width 1052 height 585
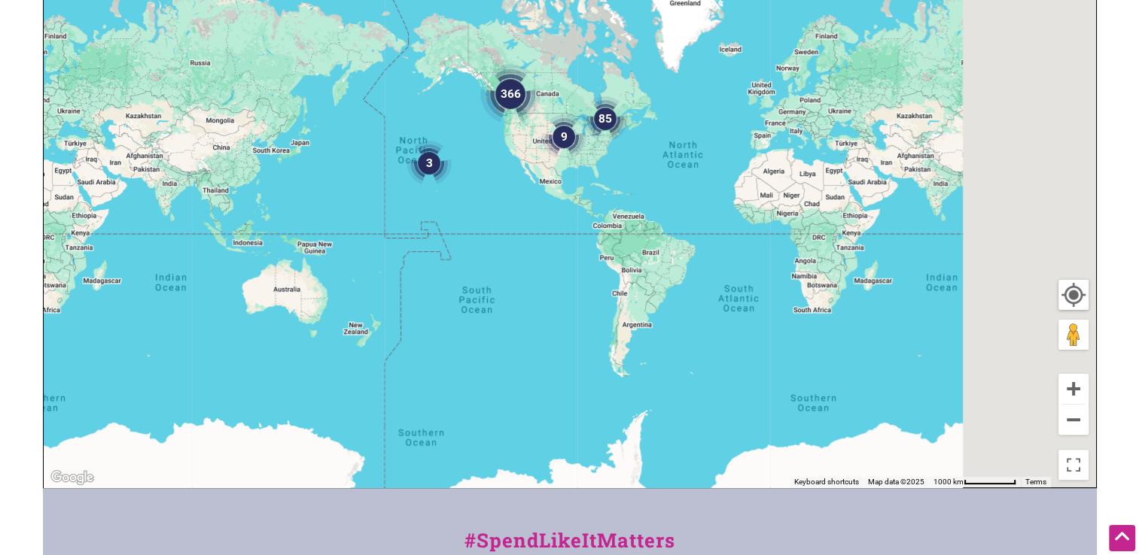
drag, startPoint x: 673, startPoint y: 303, endPoint x: 136, endPoint y: 242, distance: 539.9
click at [131, 242] on div "To navigate, press the arrow keys." at bounding box center [570, 194] width 1052 height 585
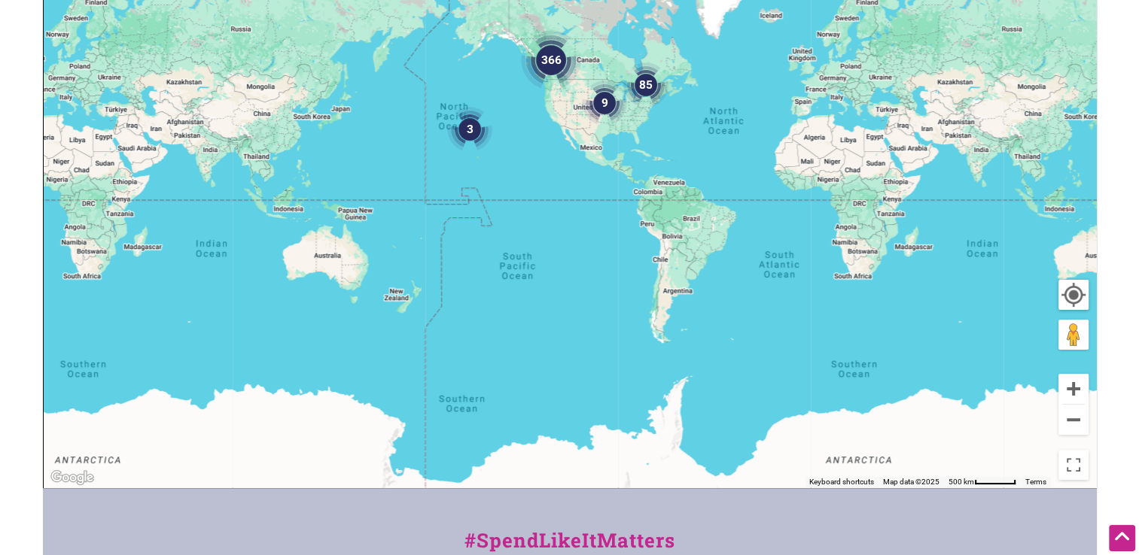
drag, startPoint x: 707, startPoint y: 261, endPoint x: -3, endPoint y: 230, distance: 710.3
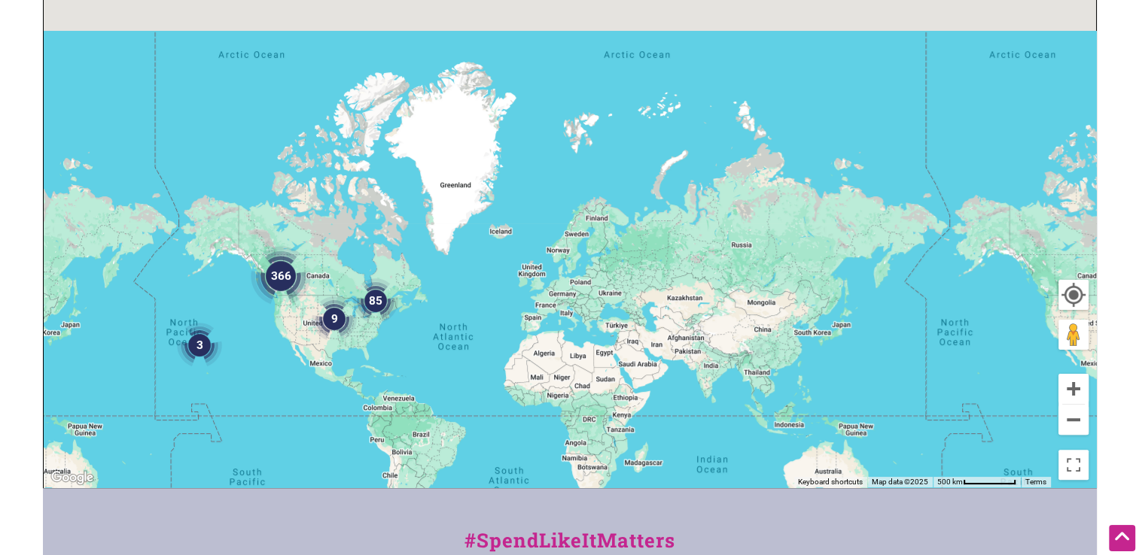
drag, startPoint x: 614, startPoint y: 327, endPoint x: 331, endPoint y: 350, distance: 283.9
click at [331, 351] on div "To navigate, press the arrow keys." at bounding box center [570, 194] width 1052 height 585
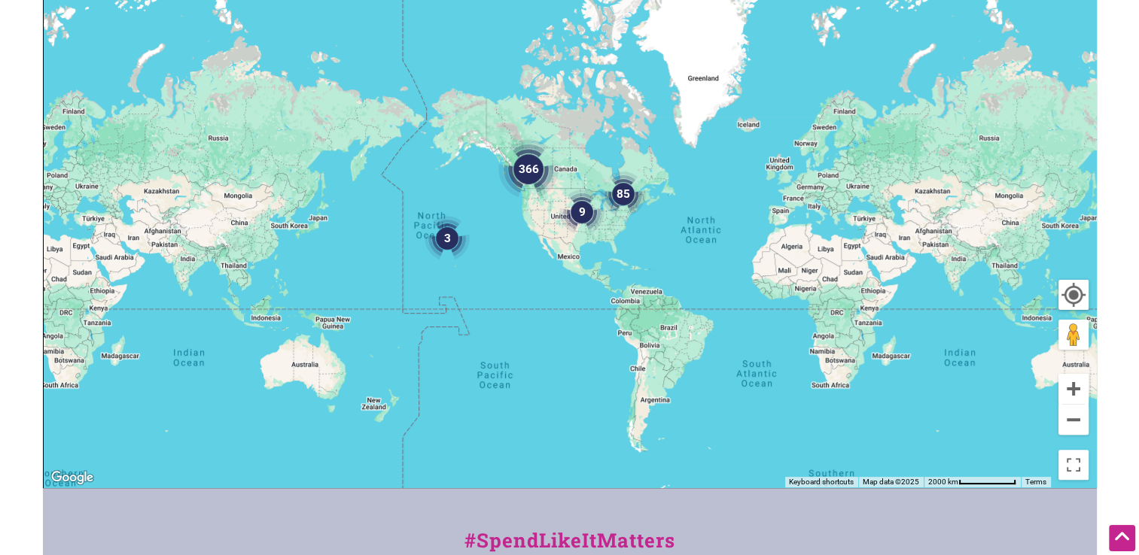
drag, startPoint x: 644, startPoint y: 333, endPoint x: 239, endPoint y: 266, distance: 411.0
click at [225, 265] on div "To navigate, press the arrow keys." at bounding box center [570, 194] width 1052 height 585
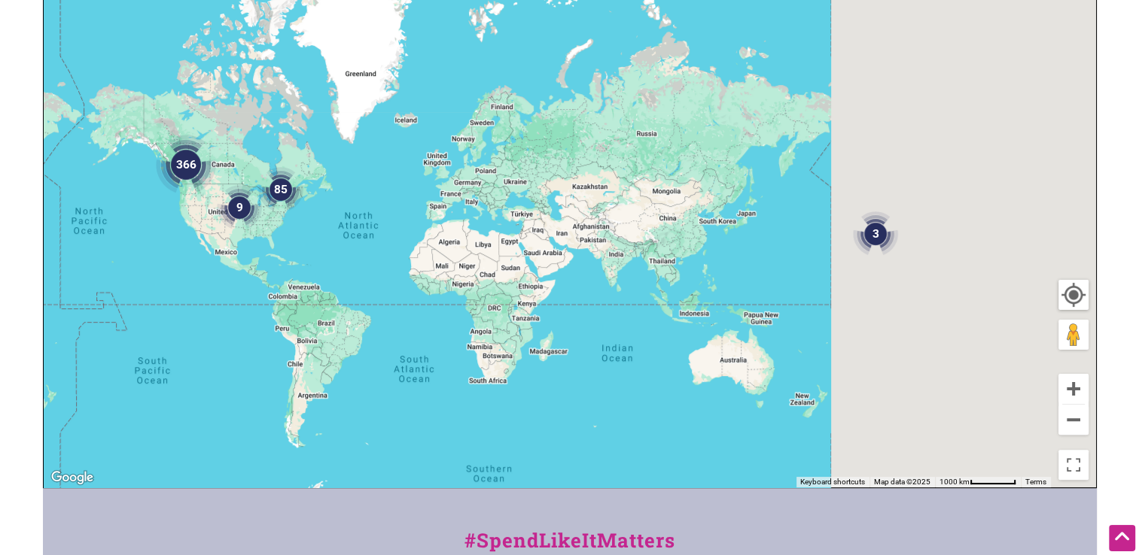
drag, startPoint x: 587, startPoint y: 263, endPoint x: 227, endPoint y: 259, distance: 360.5
click at [229, 258] on div "To navigate, press the arrow keys." at bounding box center [570, 194] width 1052 height 585
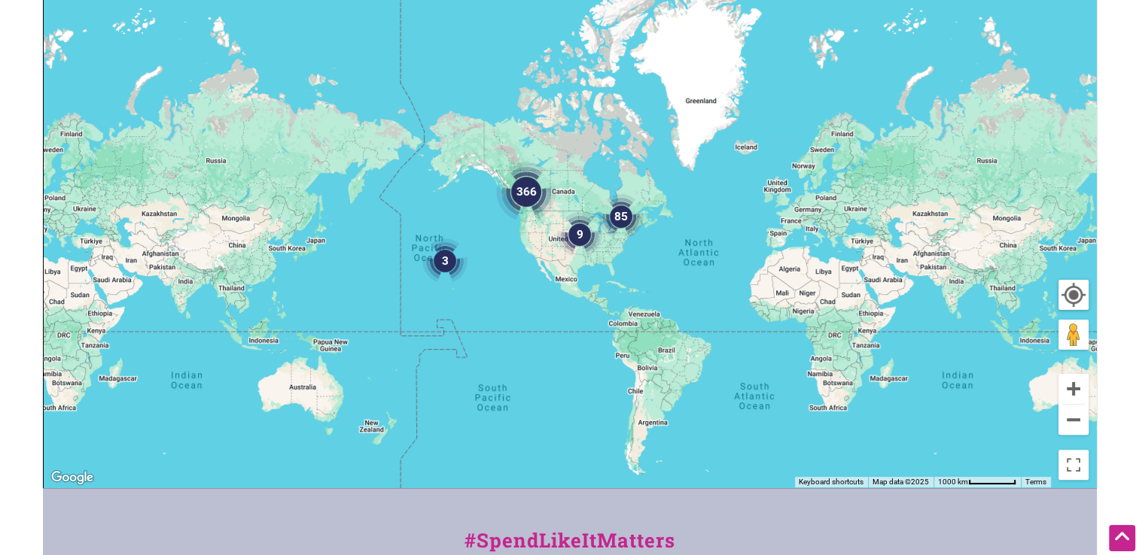
drag, startPoint x: 629, startPoint y: 252, endPoint x: 251, endPoint y: 280, distance: 378.8
click at [193, 280] on div "To navigate, press the arrow keys." at bounding box center [570, 194] width 1052 height 585
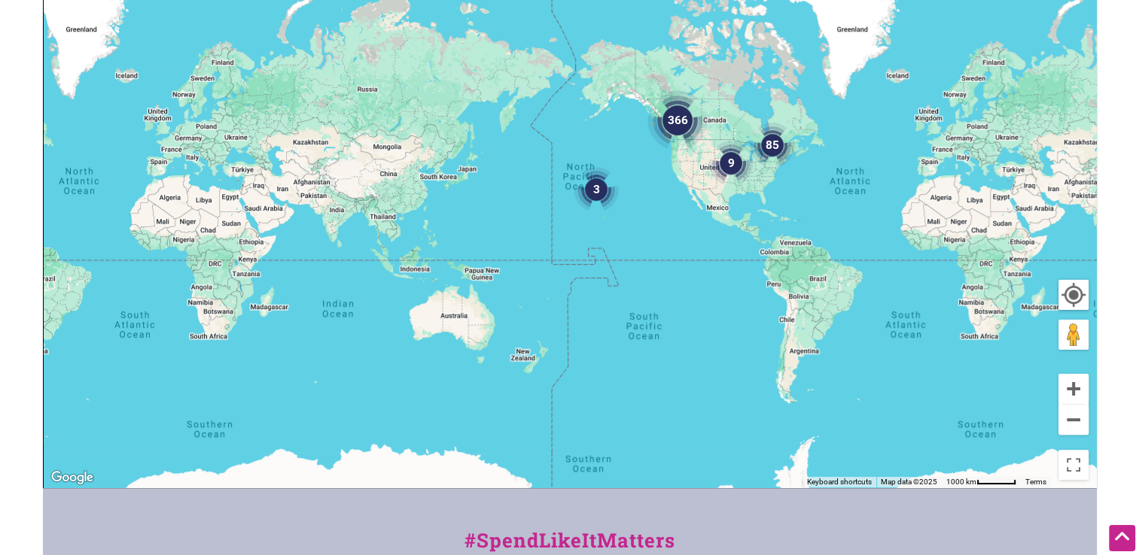
drag, startPoint x: 707, startPoint y: 338, endPoint x: 528, endPoint y: 239, distance: 204.4
click at [90, 262] on div "To navigate, press the arrow keys." at bounding box center [570, 194] width 1052 height 585
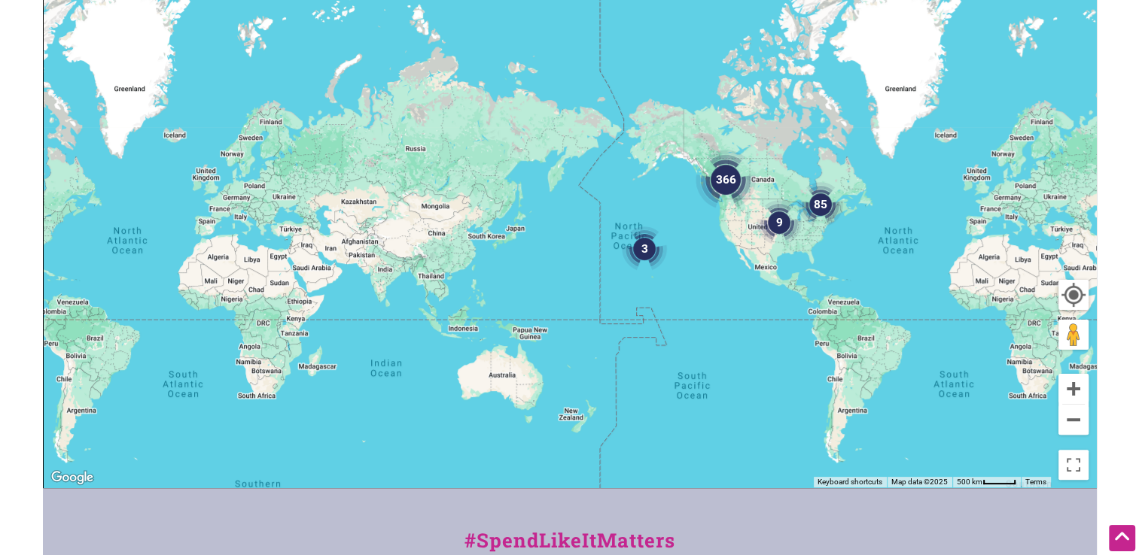
drag, startPoint x: 722, startPoint y: 242, endPoint x: 0, endPoint y: 291, distance: 723.4
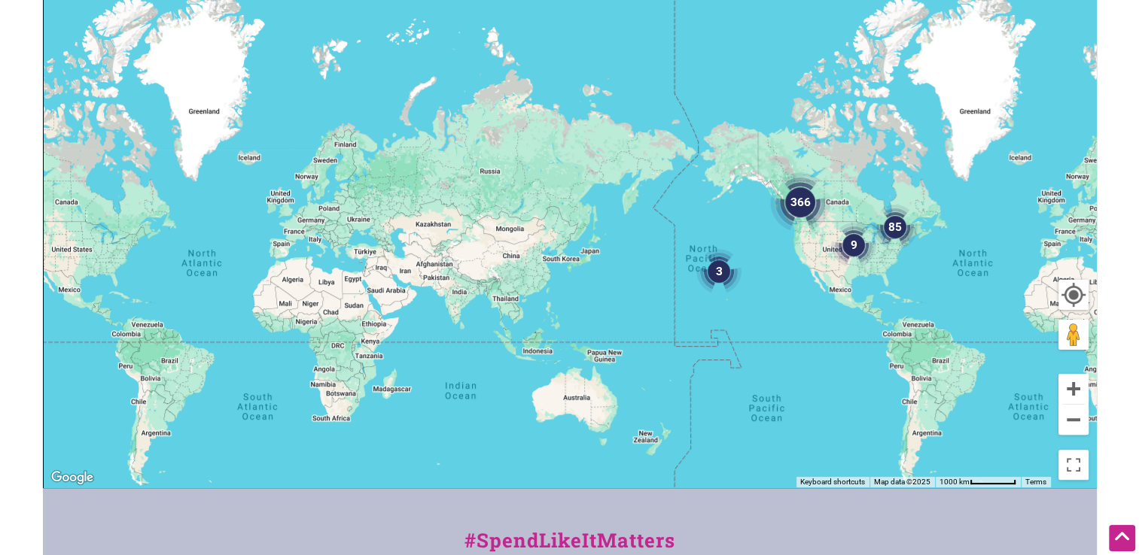
drag, startPoint x: 693, startPoint y: 242, endPoint x: 298, endPoint y: 251, distance: 395.2
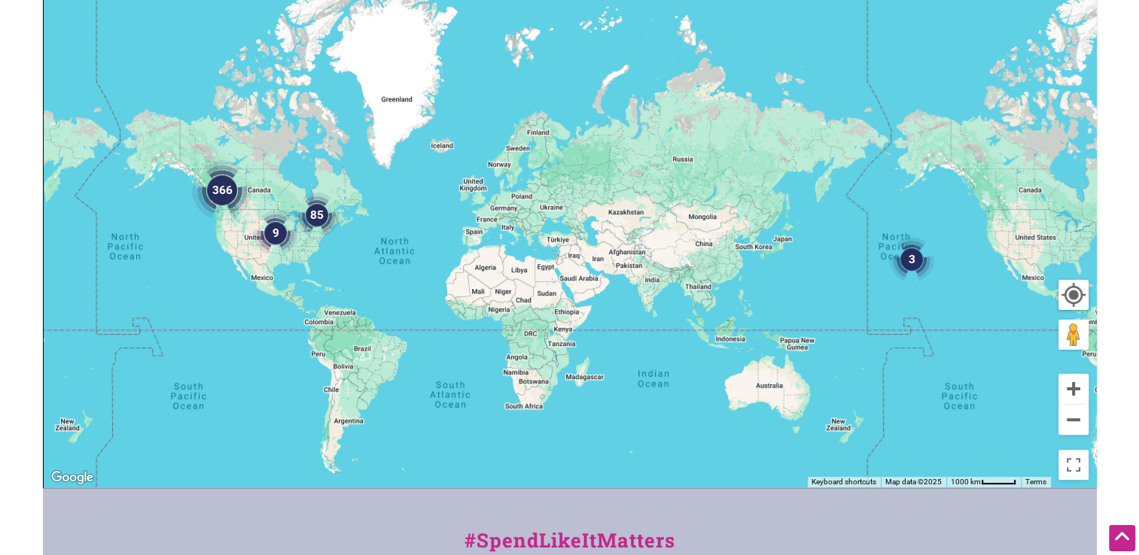
drag, startPoint x: 677, startPoint y: 242, endPoint x: 1140, endPoint y: 207, distance: 464.9
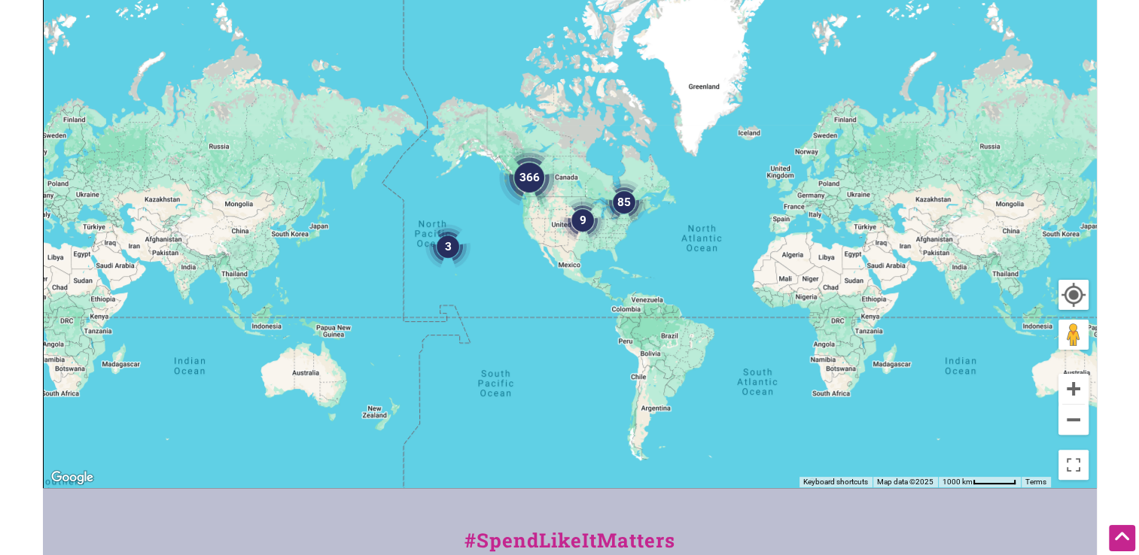
drag, startPoint x: 513, startPoint y: 178, endPoint x: 1124, endPoint y: 251, distance: 614.7
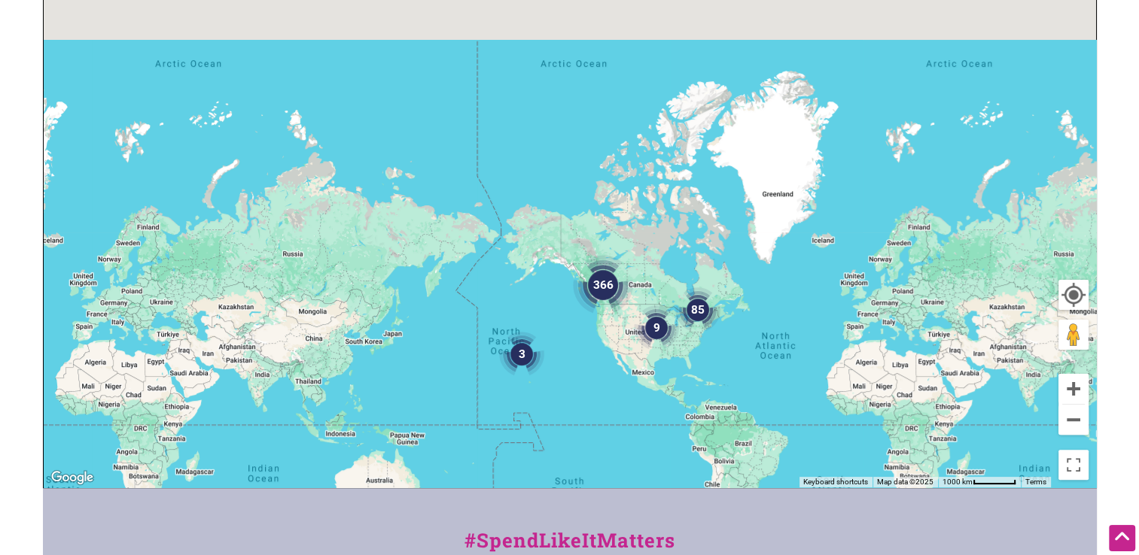
drag, startPoint x: 404, startPoint y: 245, endPoint x: 1017, endPoint y: 287, distance: 614.8
click at [1017, 287] on div "To navigate, press the arrow keys." at bounding box center [570, 194] width 1052 height 585
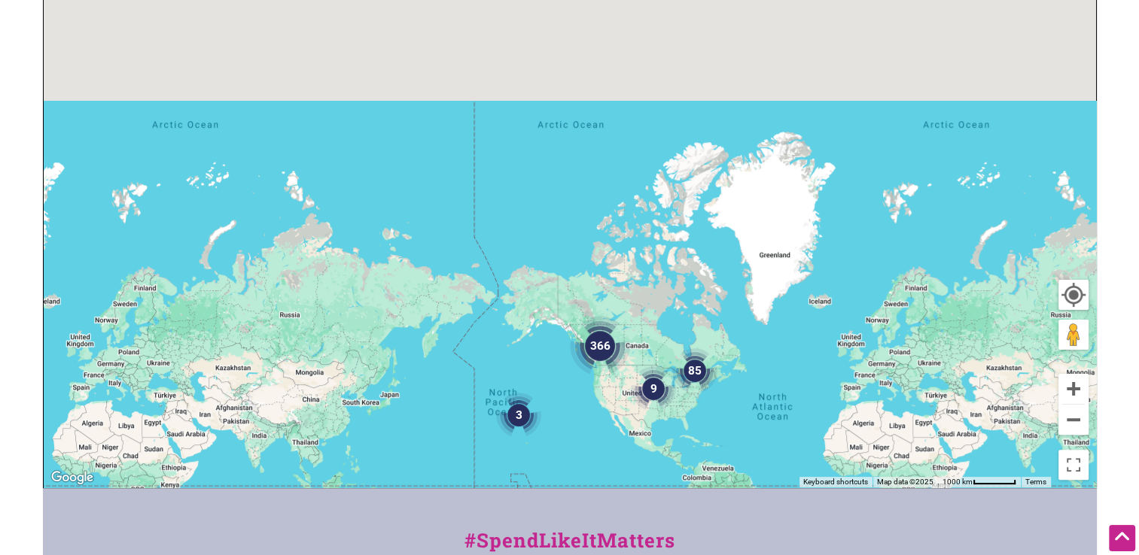
drag, startPoint x: 446, startPoint y: 242, endPoint x: 1030, endPoint y: 298, distance: 587.4
click at [1030, 298] on div "To navigate, press the arrow keys." at bounding box center [570, 194] width 1052 height 585
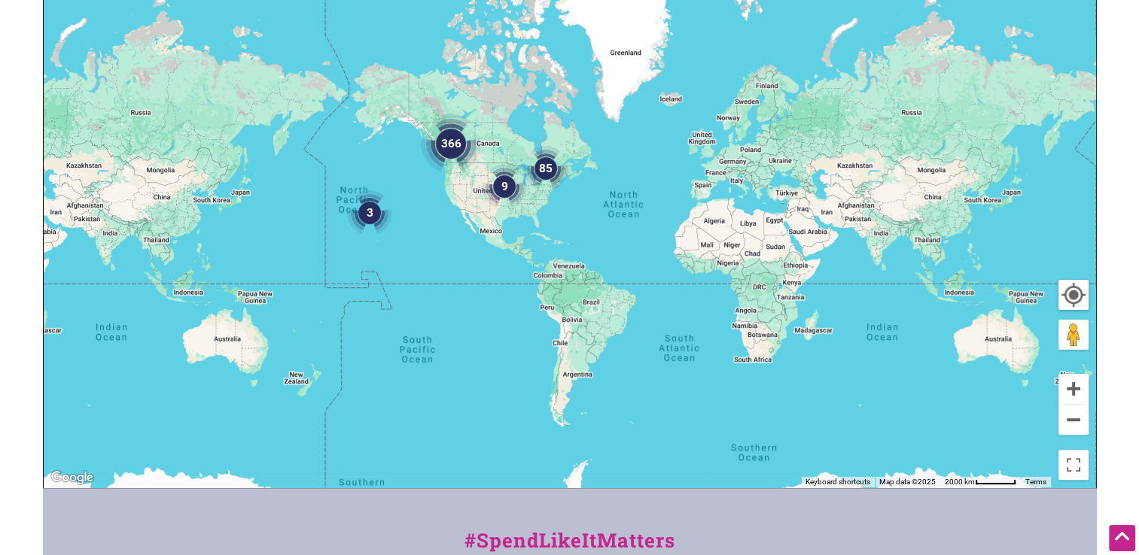
drag, startPoint x: 537, startPoint y: 327, endPoint x: 1038, endPoint y: 113, distance: 544.2
click at [1038, 113] on div "To navigate, press the arrow keys." at bounding box center [570, 194] width 1052 height 585
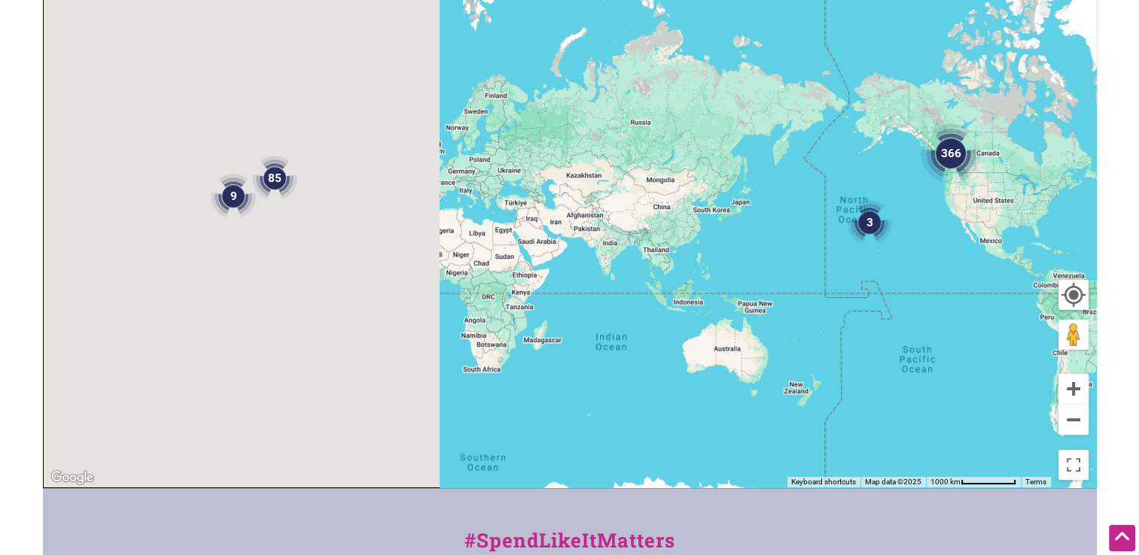
drag, startPoint x: 481, startPoint y: 236, endPoint x: 1038, endPoint y: 257, distance: 558.0
click at [1038, 257] on div "To navigate, press the arrow keys." at bounding box center [570, 194] width 1052 height 585
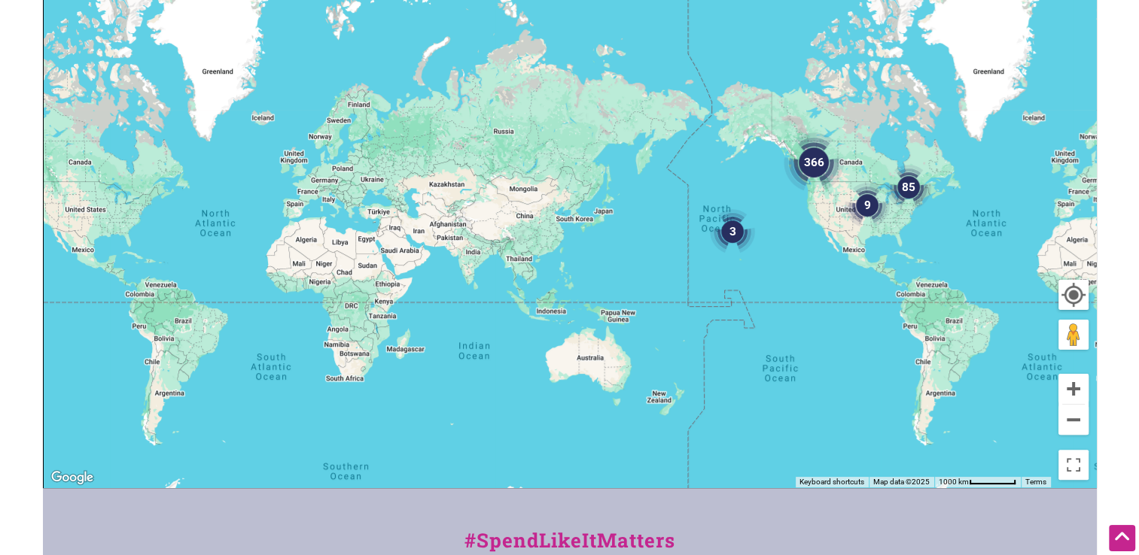
drag, startPoint x: 371, startPoint y: 293, endPoint x: 947, endPoint y: 293, distance: 575.7
click at [947, 293] on div "To navigate, press the arrow keys." at bounding box center [570, 194] width 1052 height 585
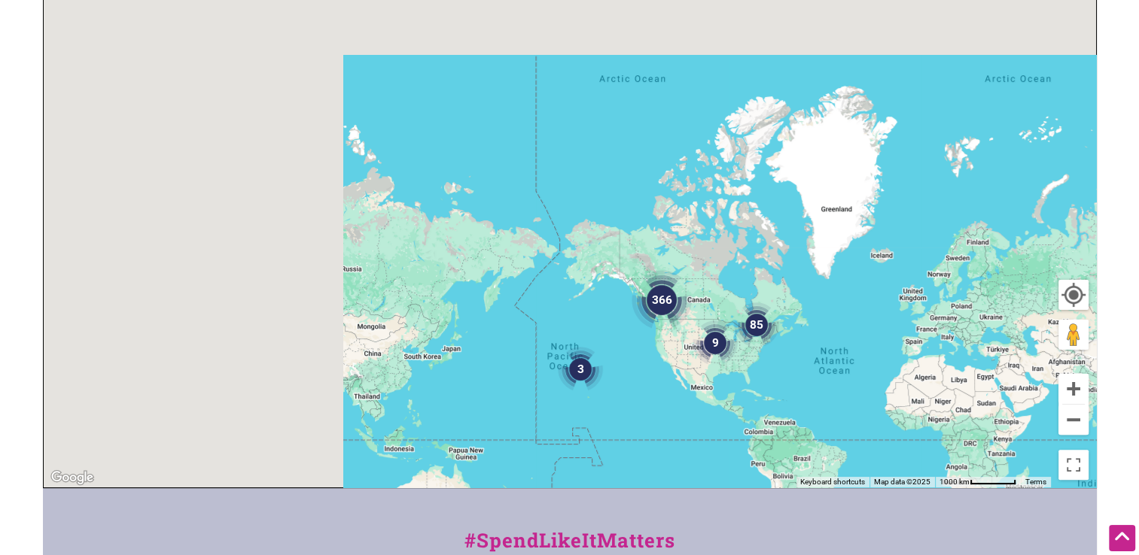
drag, startPoint x: 486, startPoint y: 229, endPoint x: 1132, endPoint y: 369, distance: 660.7
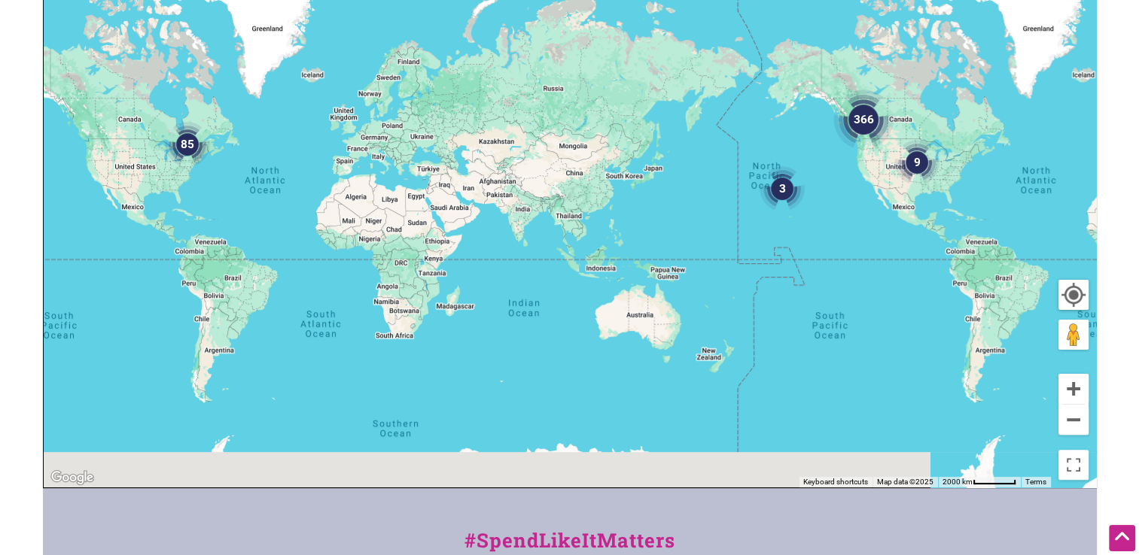
drag, startPoint x: 643, startPoint y: 351, endPoint x: 806, endPoint y: 159, distance: 251.5
click at [804, 159] on div "To navigate, press the arrow keys." at bounding box center [570, 194] width 1052 height 585
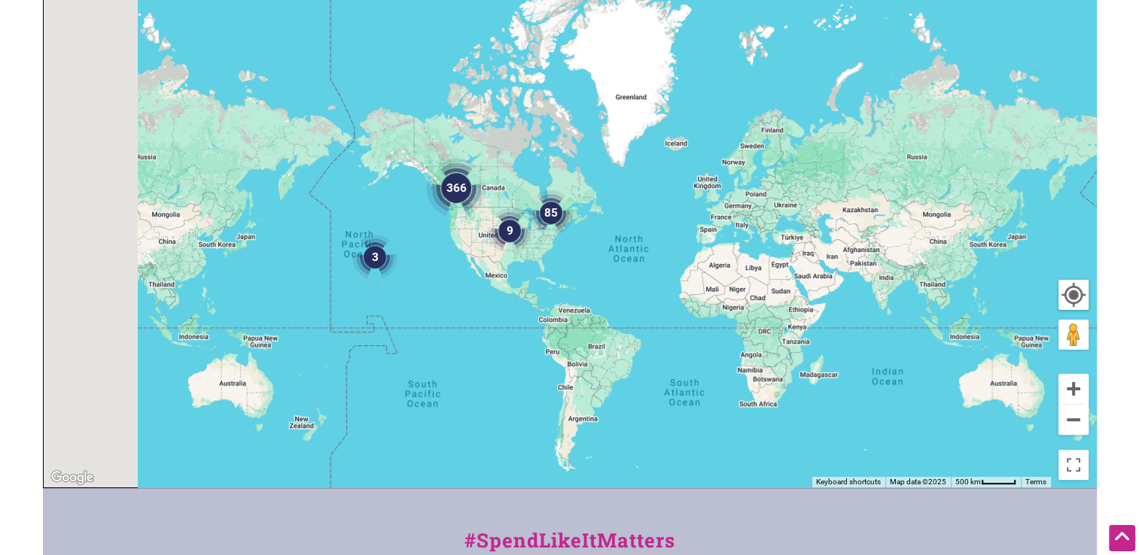
drag, startPoint x: 548, startPoint y: 227, endPoint x: 807, endPoint y: 300, distance: 269.2
click at [920, 299] on div "To navigate, press the arrow keys." at bounding box center [570, 194] width 1052 height 585
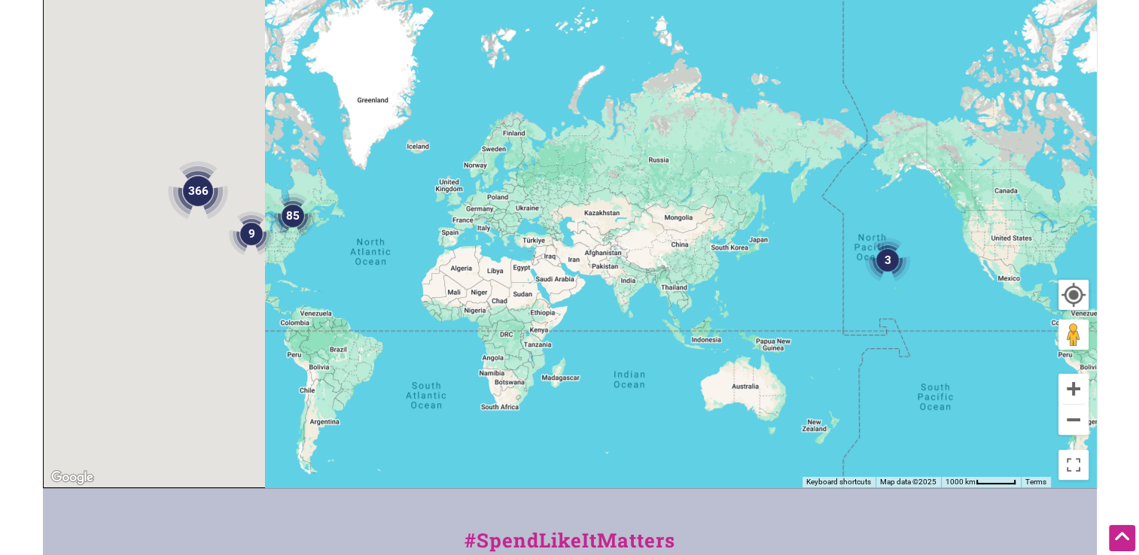
drag, startPoint x: 557, startPoint y: 303, endPoint x: 1002, endPoint y: 303, distance: 445.5
click at [1002, 303] on div "To navigate, press the arrow keys." at bounding box center [570, 194] width 1052 height 585
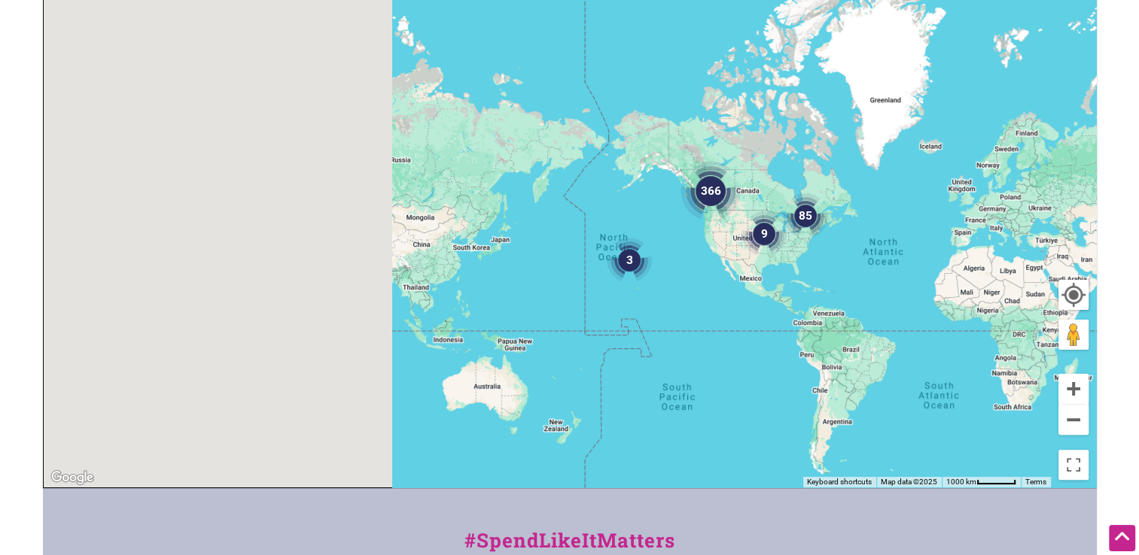
drag, startPoint x: 487, startPoint y: 330, endPoint x: 1078, endPoint y: 331, distance: 590.7
click at [1078, 331] on div "366 85 9 3 To navigate, press the arrow keys. Use ctrl + scroll to zoom the map…" at bounding box center [570, 194] width 1052 height 585
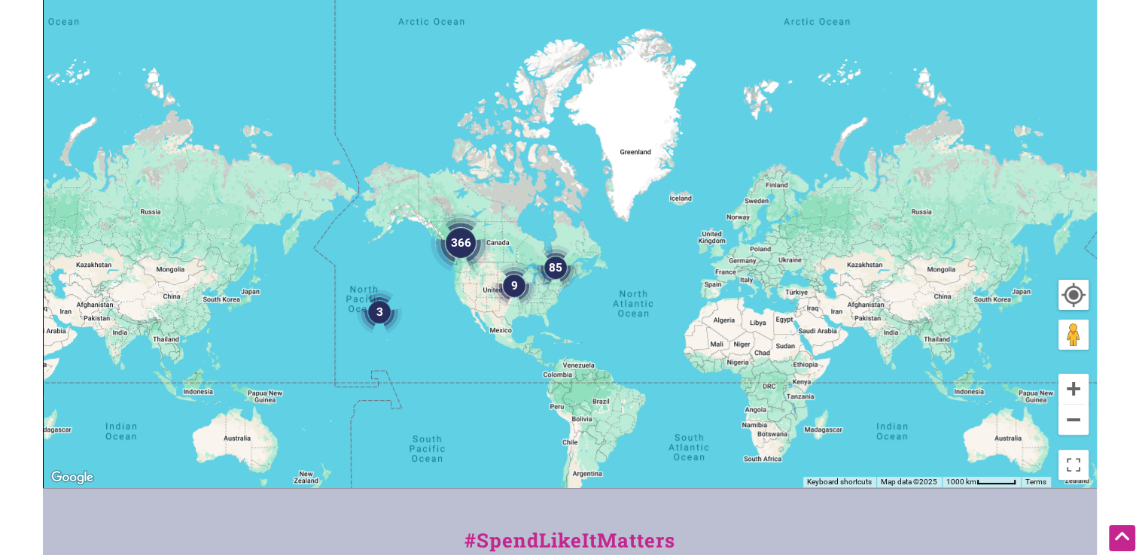
drag, startPoint x: 512, startPoint y: 284, endPoint x: 493, endPoint y: 342, distance: 60.9
click at [482, 349] on div "To navigate, press the arrow keys." at bounding box center [570, 194] width 1052 height 585
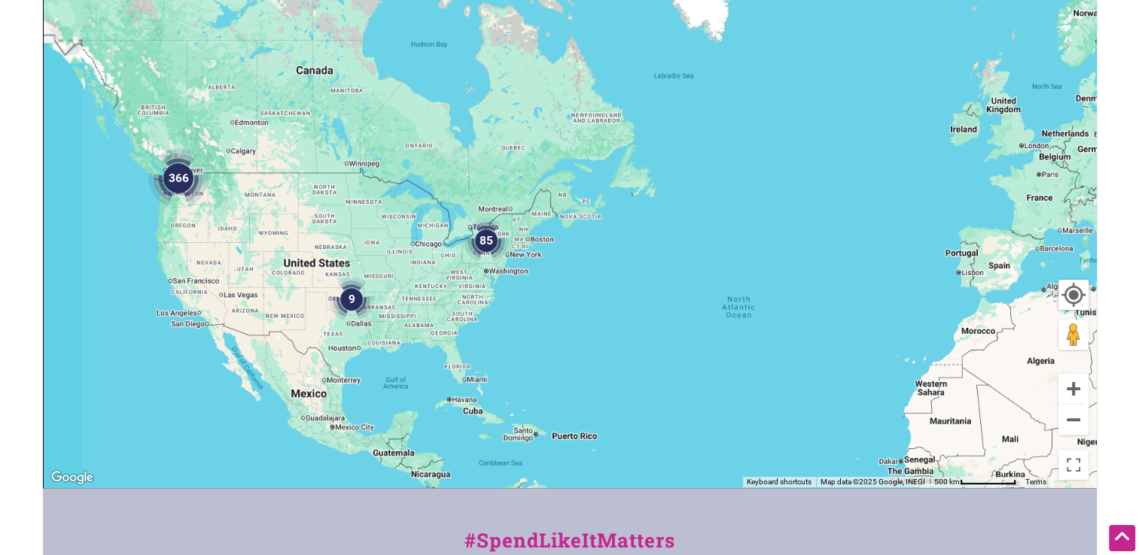
drag, startPoint x: 510, startPoint y: 272, endPoint x: 643, endPoint y: 266, distance: 133.3
click at [643, 266] on div "To navigate, press the arrow keys." at bounding box center [570, 194] width 1052 height 585
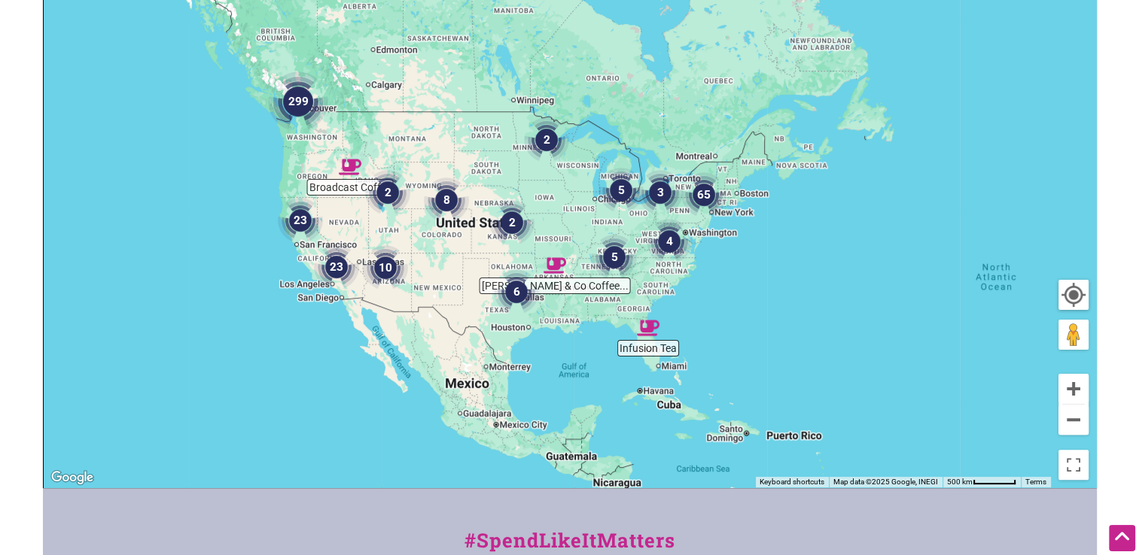
drag, startPoint x: 442, startPoint y: 273, endPoint x: 606, endPoint y: 205, distance: 177.5
click at [606, 205] on div "To navigate, press the arrow keys." at bounding box center [570, 194] width 1052 height 585
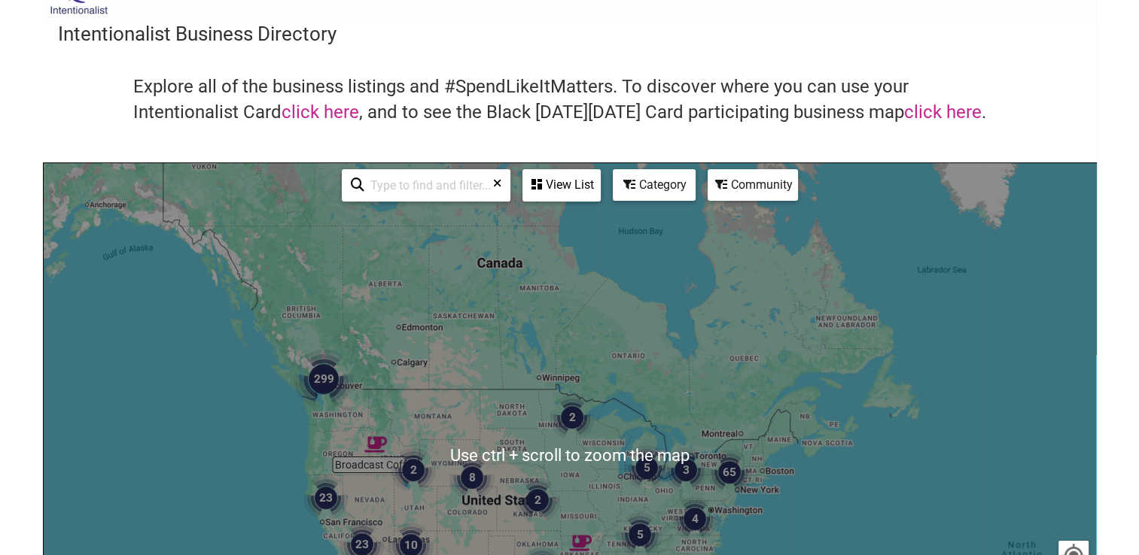
scroll to position [0, 0]
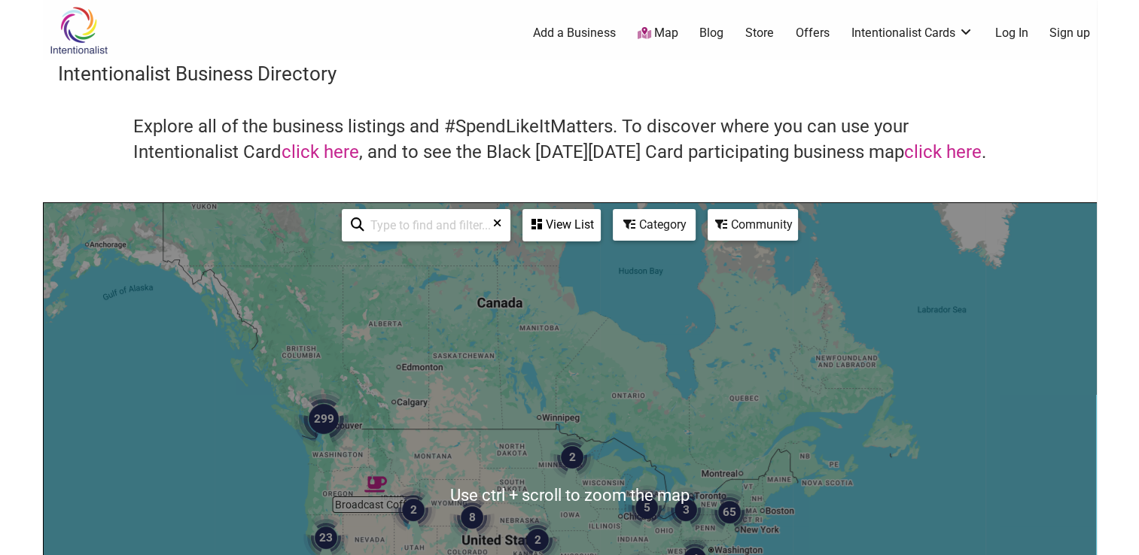
click at [661, 242] on div "To navigate, press the arrow keys." at bounding box center [570, 495] width 1052 height 585
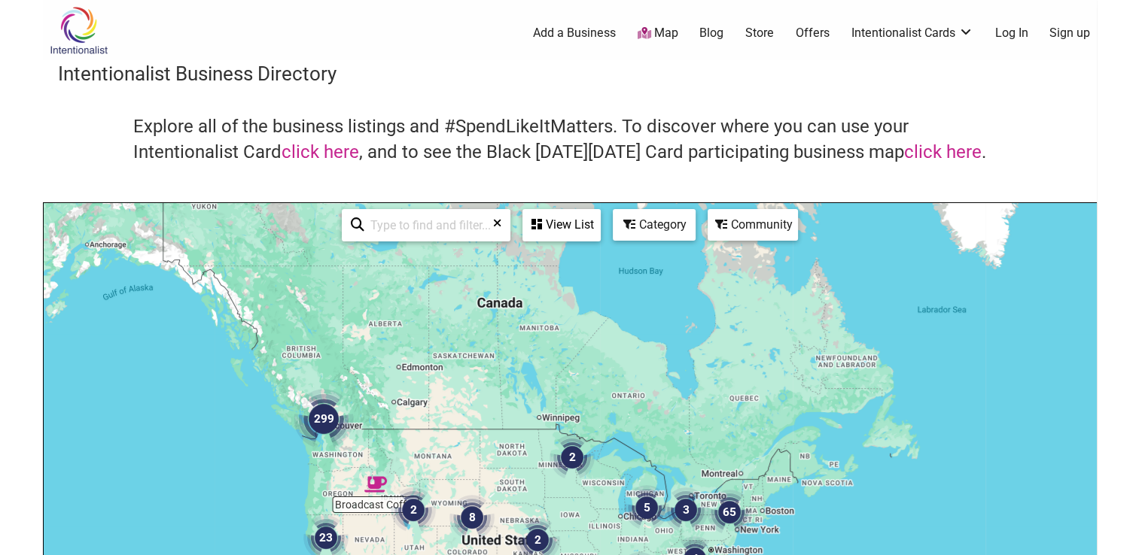
click at [599, 223] on div "Category" at bounding box center [561, 225] width 75 height 29
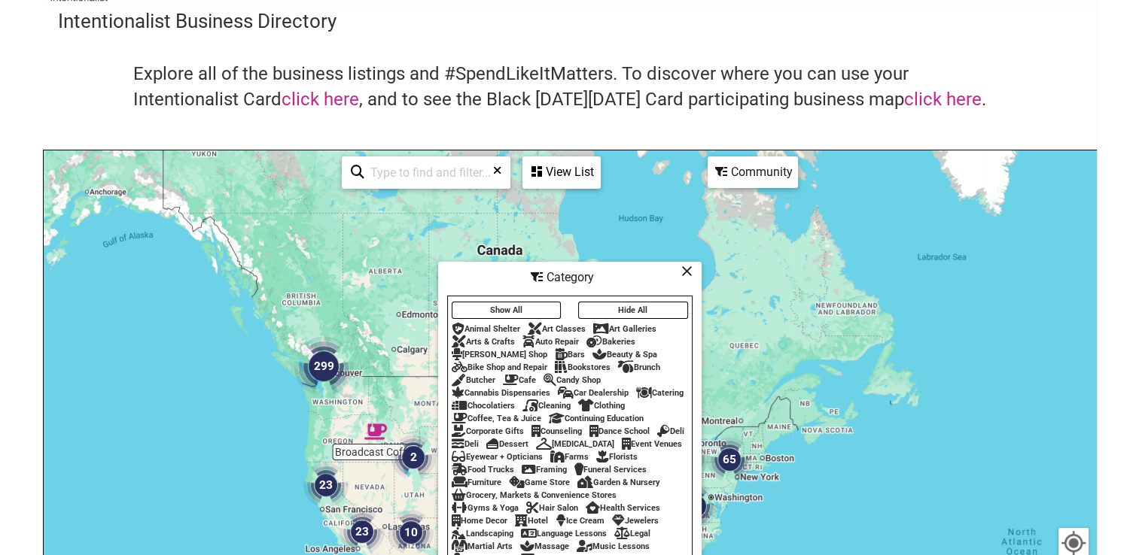
scroll to position [75, 0]
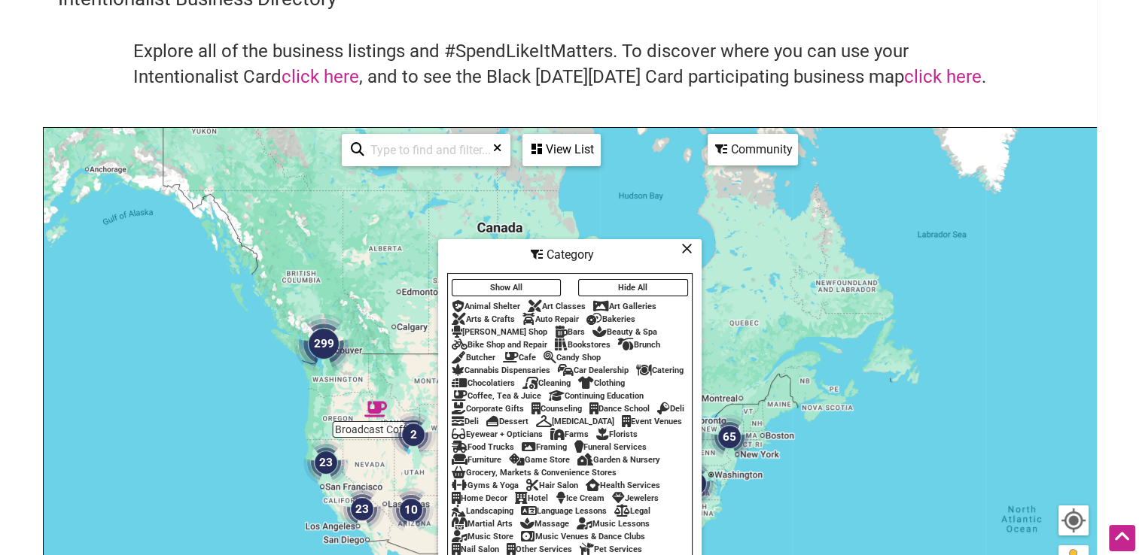
click at [592, 332] on icon at bounding box center [599, 332] width 14 height 1
click at [147, 387] on div "To navigate, press the arrow keys." at bounding box center [570, 420] width 1052 height 585
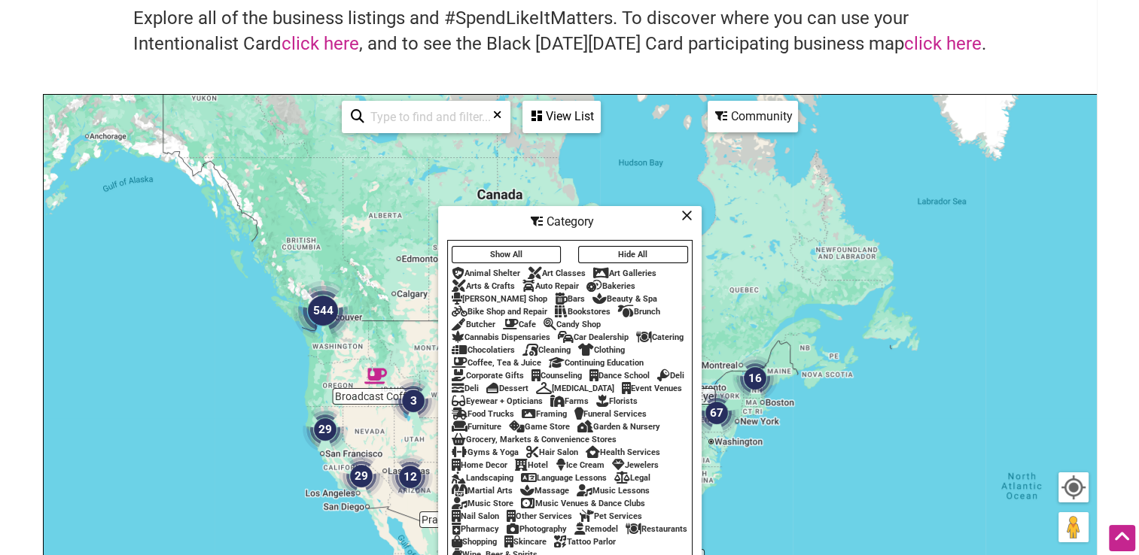
scroll to position [301, 0]
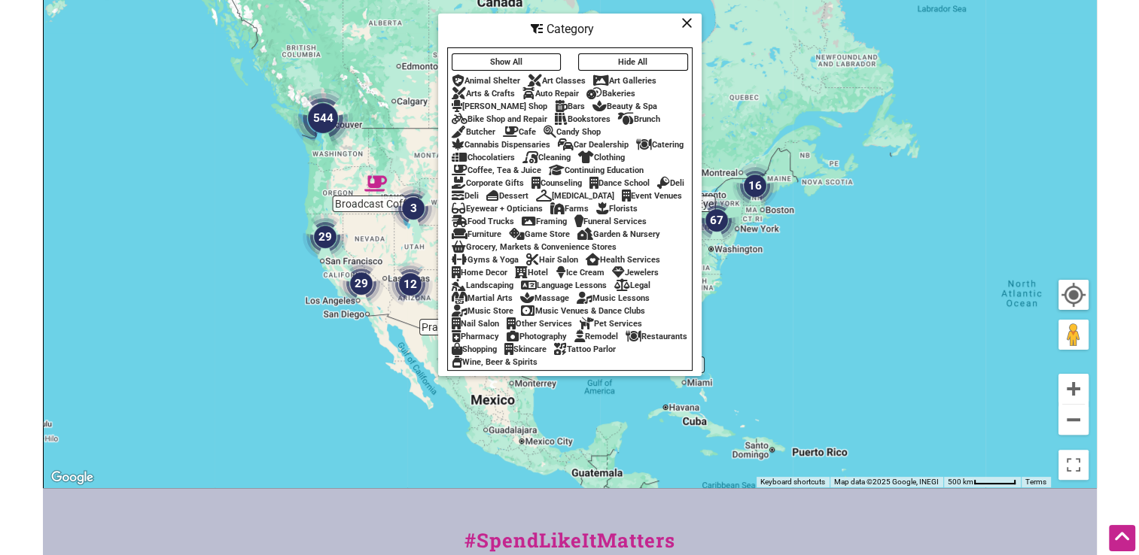
click at [689, 27] on div "Category" at bounding box center [569, 29] width 260 height 29
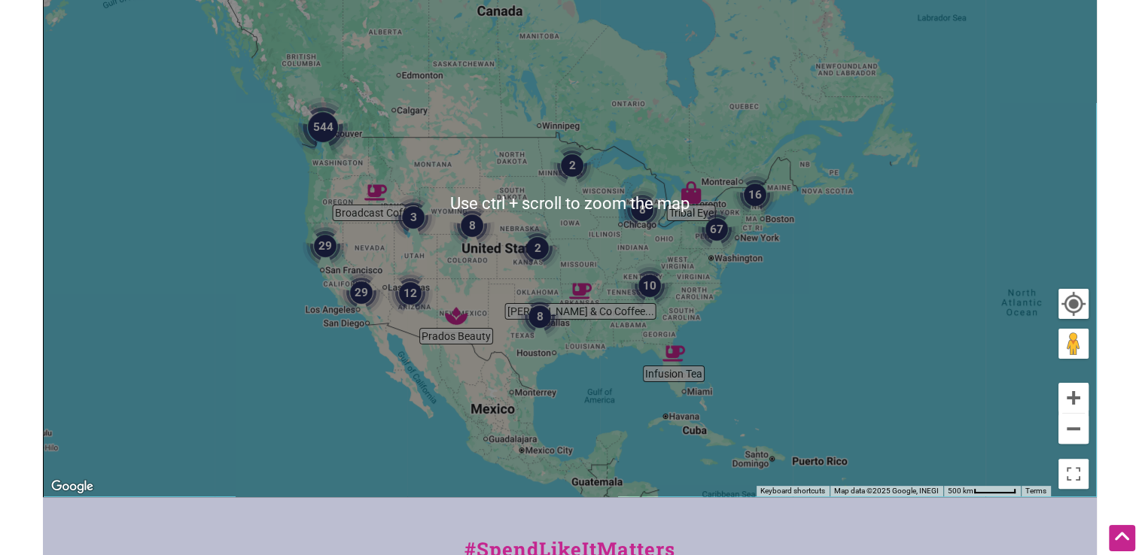
scroll to position [291, 0]
